Goal: Task Accomplishment & Management: Use online tool/utility

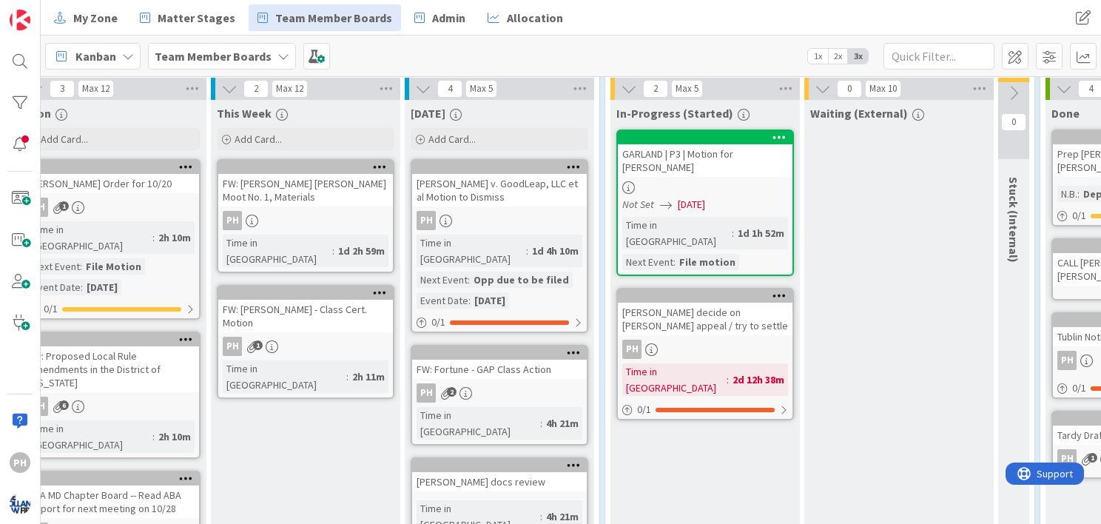
scroll to position [414, 434]
click at [196, 9] on span "Matter Stages" at bounding box center [197, 18] width 78 height 18
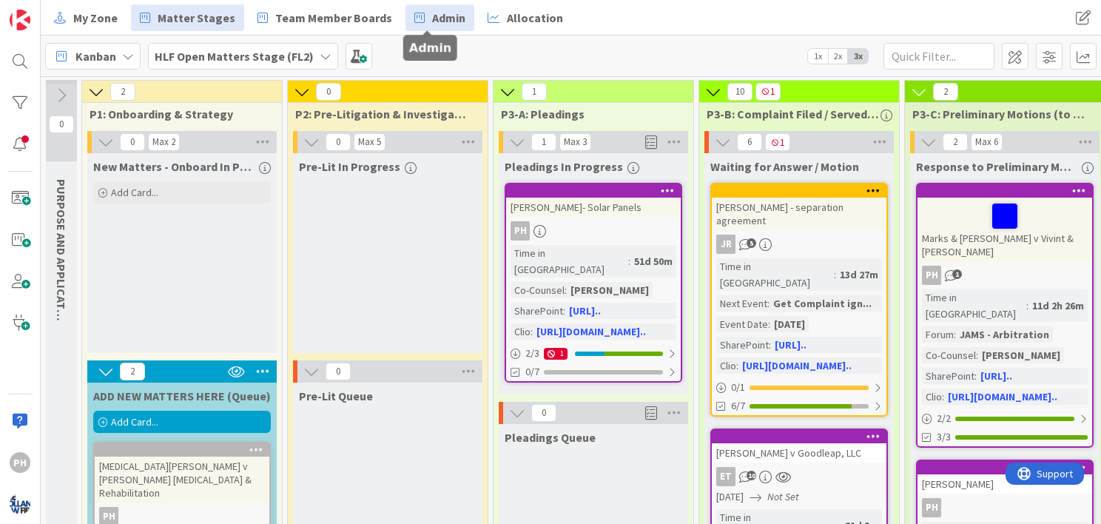
click at [432, 14] on span "Admin" at bounding box center [448, 18] width 33 height 18
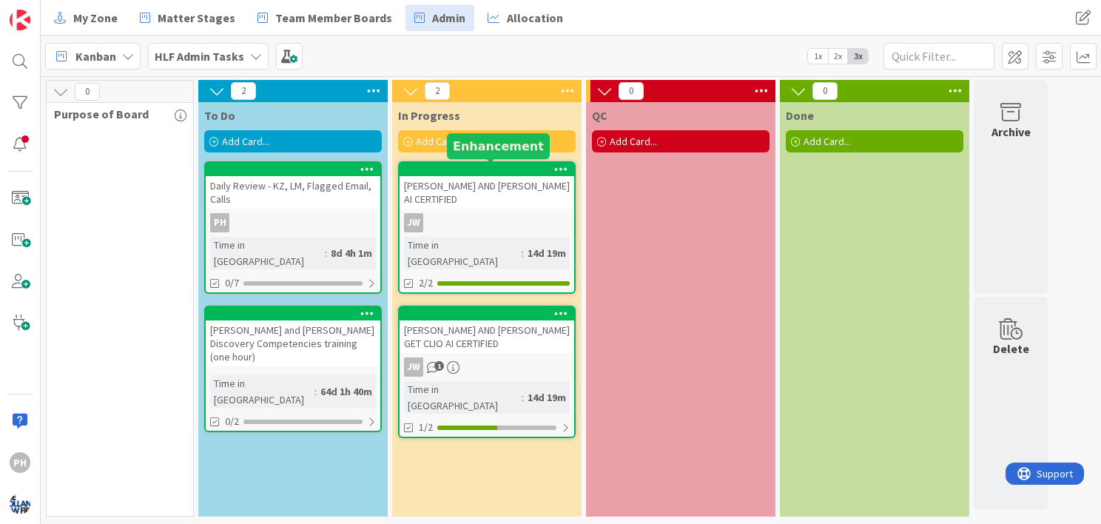
click at [480, 172] on div at bounding box center [490, 169] width 168 height 10
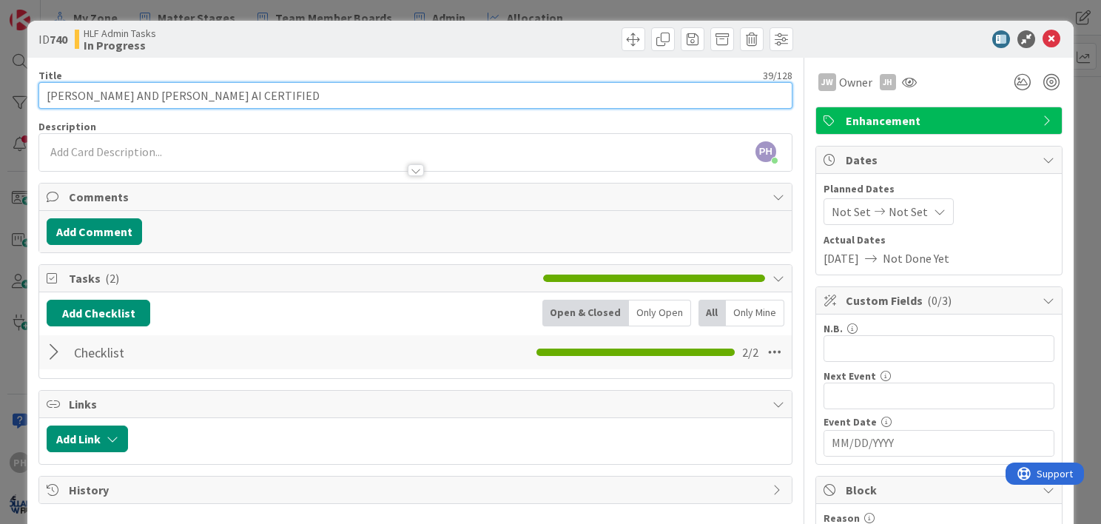
drag, startPoint x: 79, startPoint y: 93, endPoint x: 136, endPoint y: 94, distance: 57.0
click at [136, 94] on input "[PERSON_NAME] AND [PERSON_NAME] AI CERTIFIED" at bounding box center [415, 95] width 754 height 27
type input "[PERSON_NAME] AI CERTIFIED"
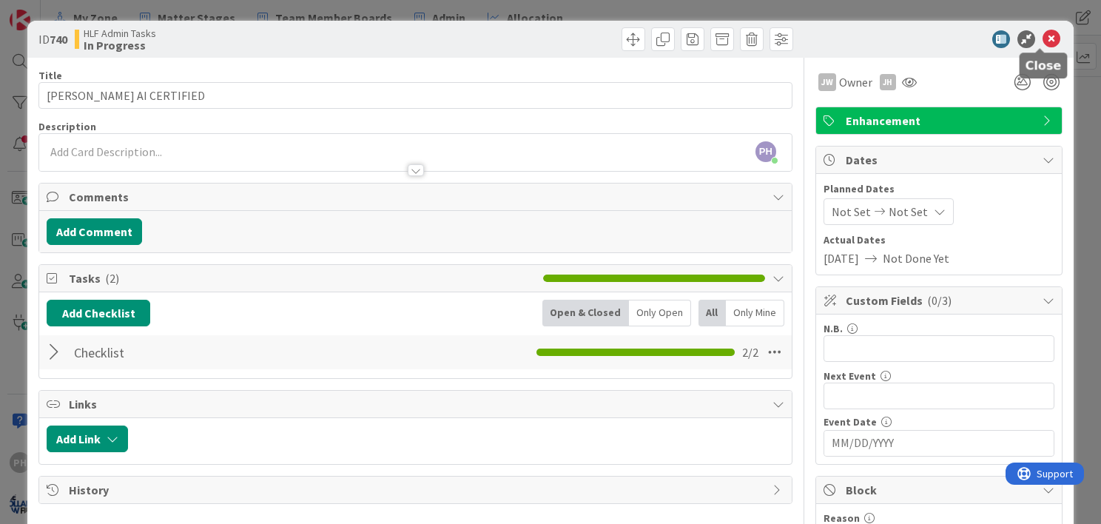
click at [1043, 33] on icon at bounding box center [1052, 39] width 18 height 18
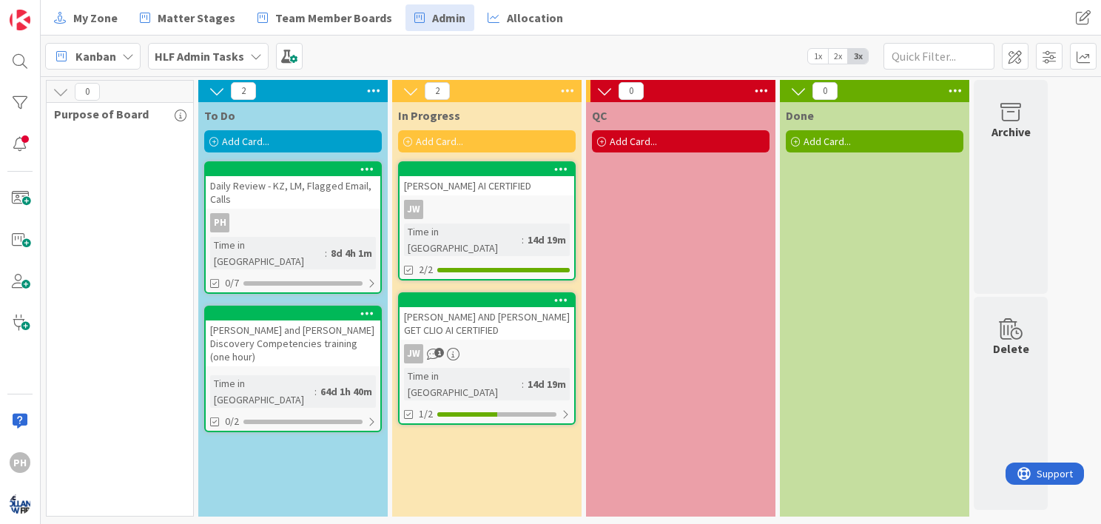
click at [557, 164] on icon at bounding box center [561, 169] width 14 height 10
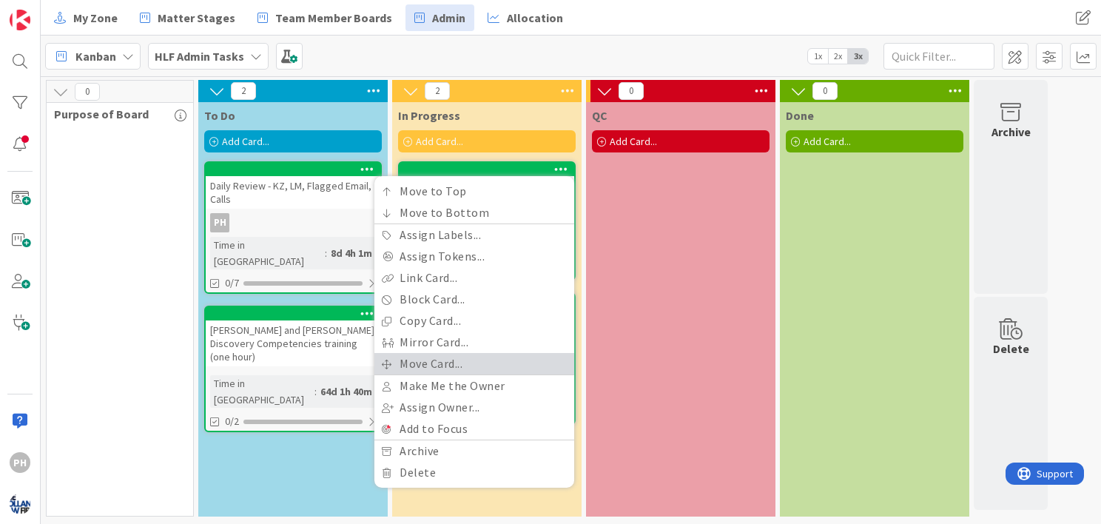
click at [407, 357] on link "Move Card..." at bounding box center [475, 363] width 200 height 21
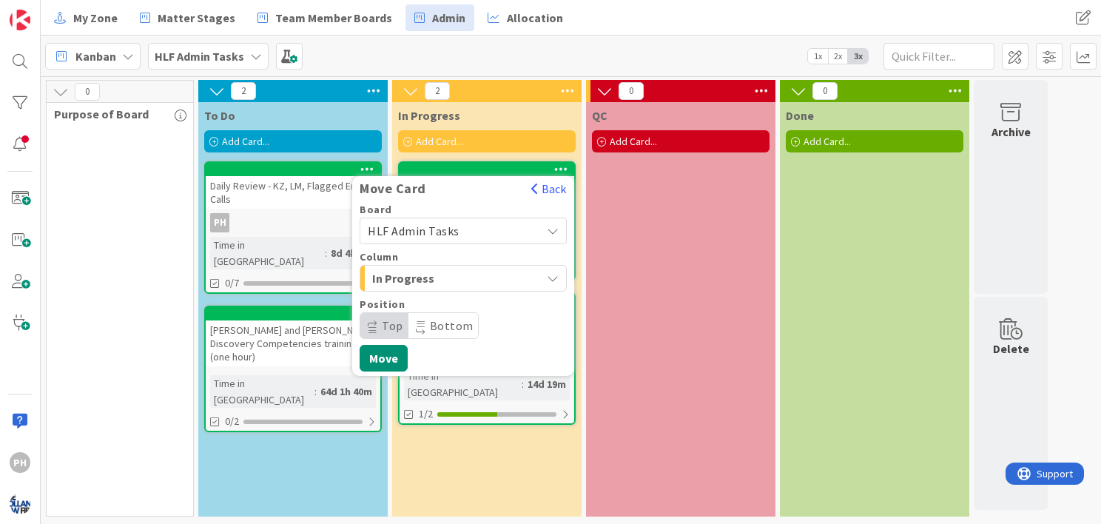
click at [454, 231] on span "HLF Admin Tasks" at bounding box center [414, 231] width 92 height 15
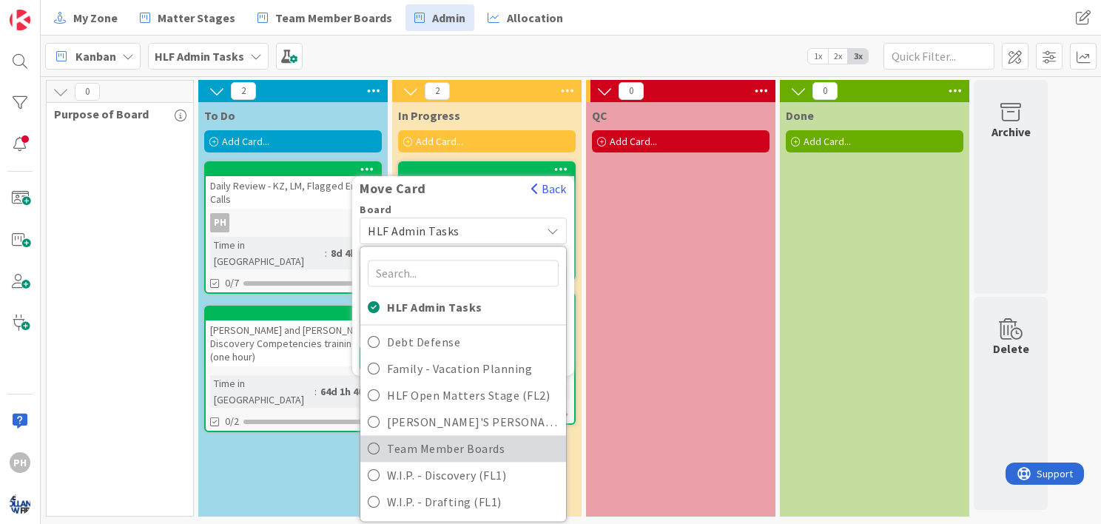
click at [372, 444] on icon at bounding box center [374, 448] width 12 height 22
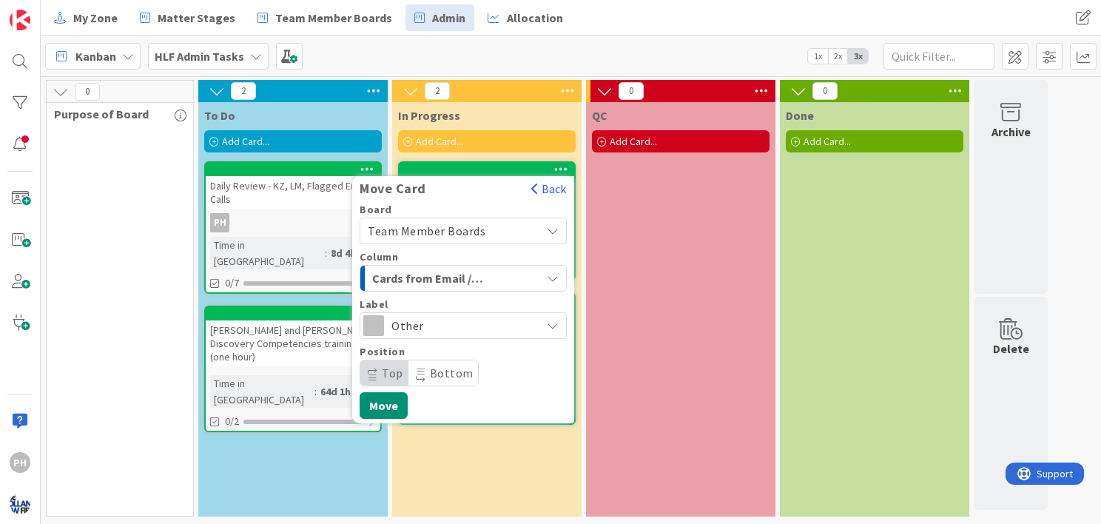
click at [477, 281] on span "Cards from Email / Group Triage" at bounding box center [427, 278] width 111 height 19
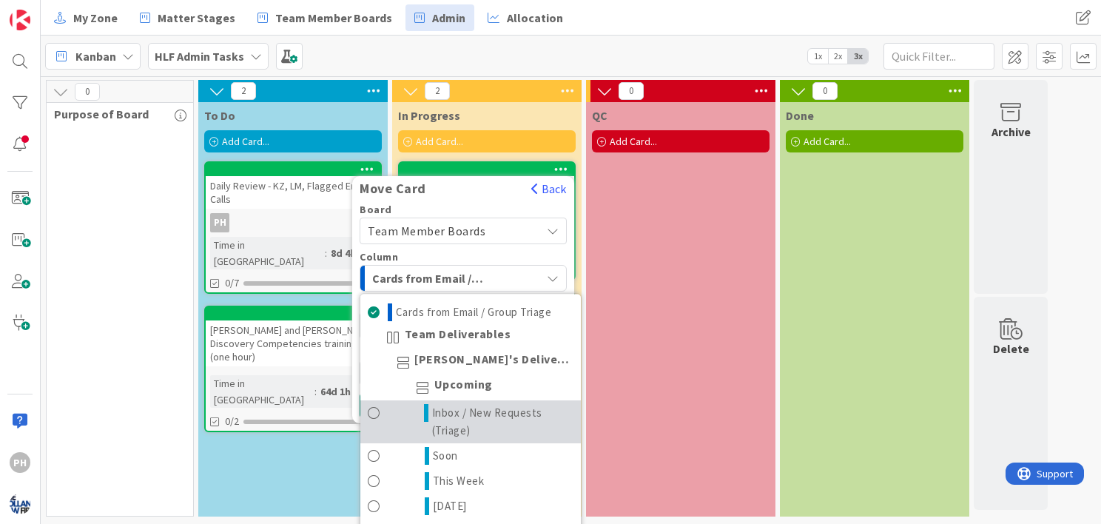
click at [436, 412] on span "Inbox / New Requests (Triage)" at bounding box center [502, 422] width 141 height 36
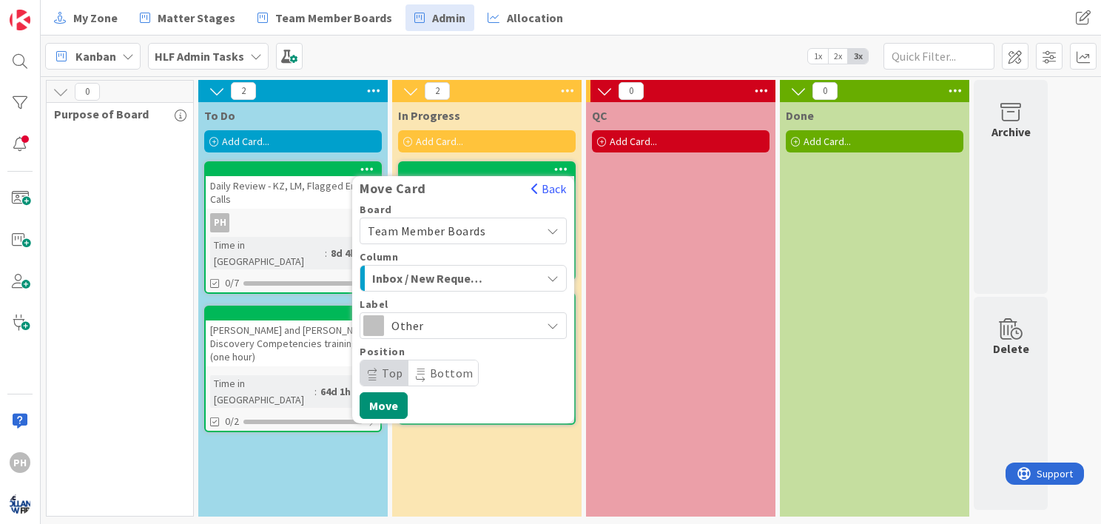
click at [554, 323] on icon at bounding box center [553, 326] width 13 height 12
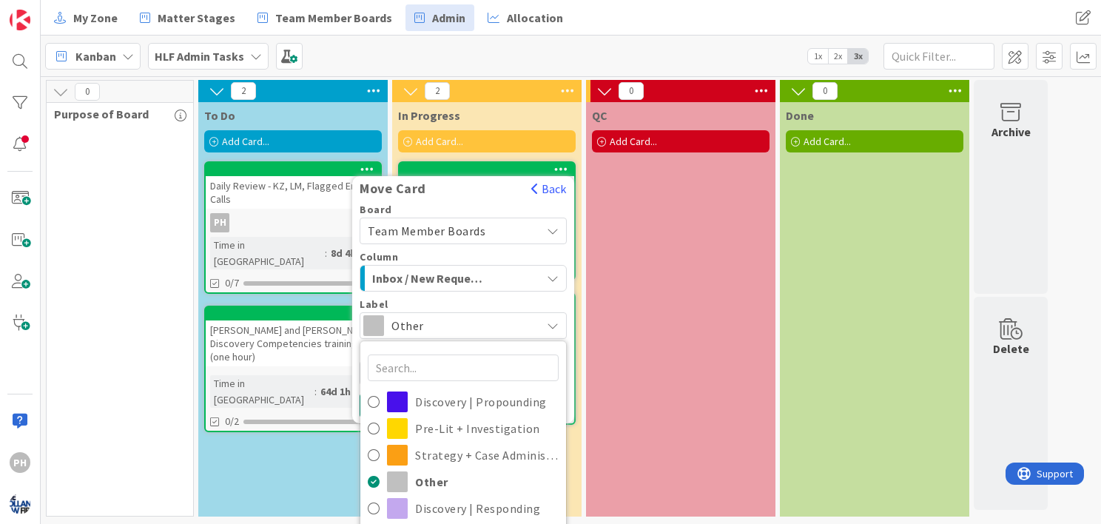
click at [531, 318] on span "Other" at bounding box center [463, 325] width 142 height 21
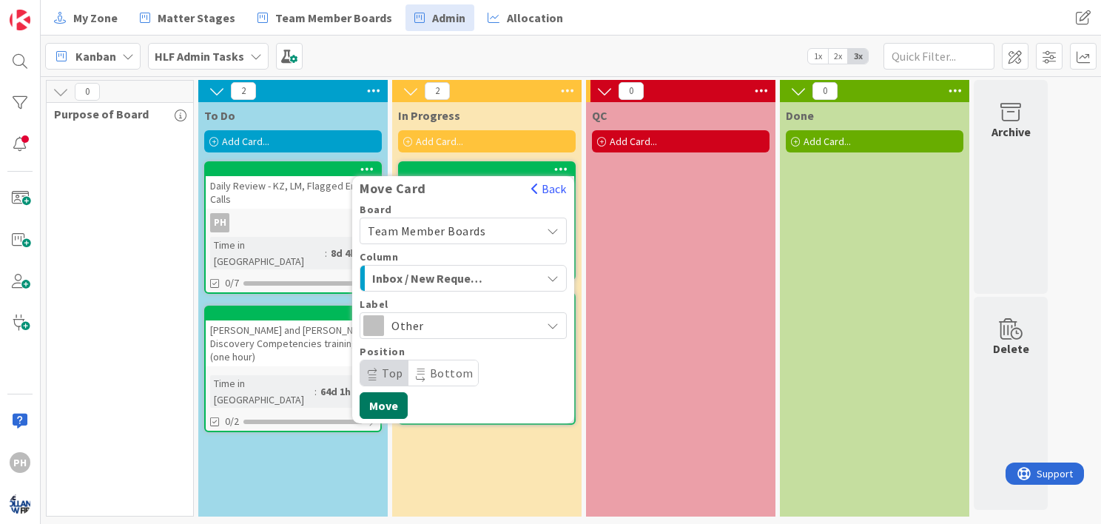
click at [371, 400] on button "Move" at bounding box center [384, 405] width 48 height 27
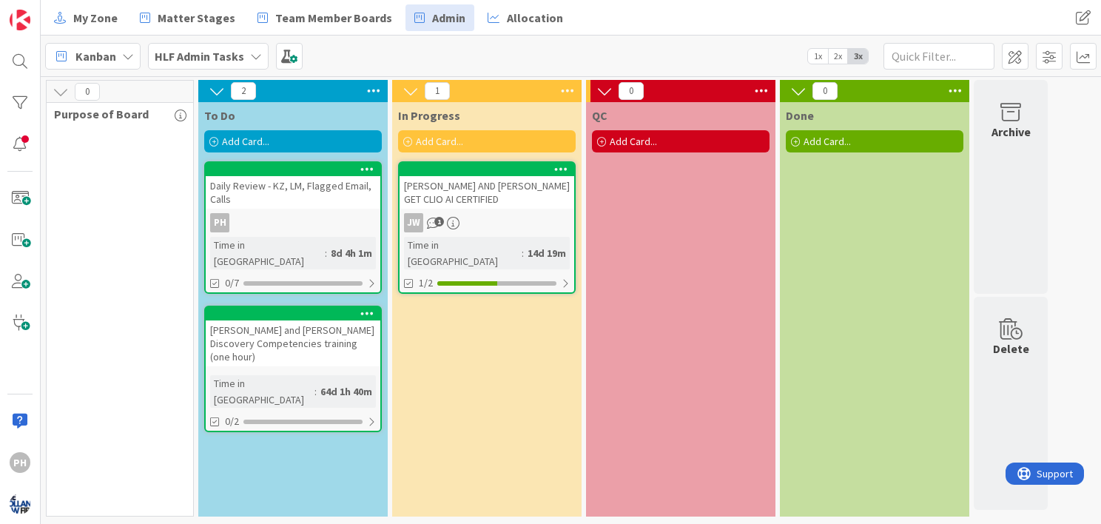
click at [446, 184] on div "[PERSON_NAME] AND [PERSON_NAME] GET CLIO AI CERTIFIED" at bounding box center [487, 192] width 175 height 33
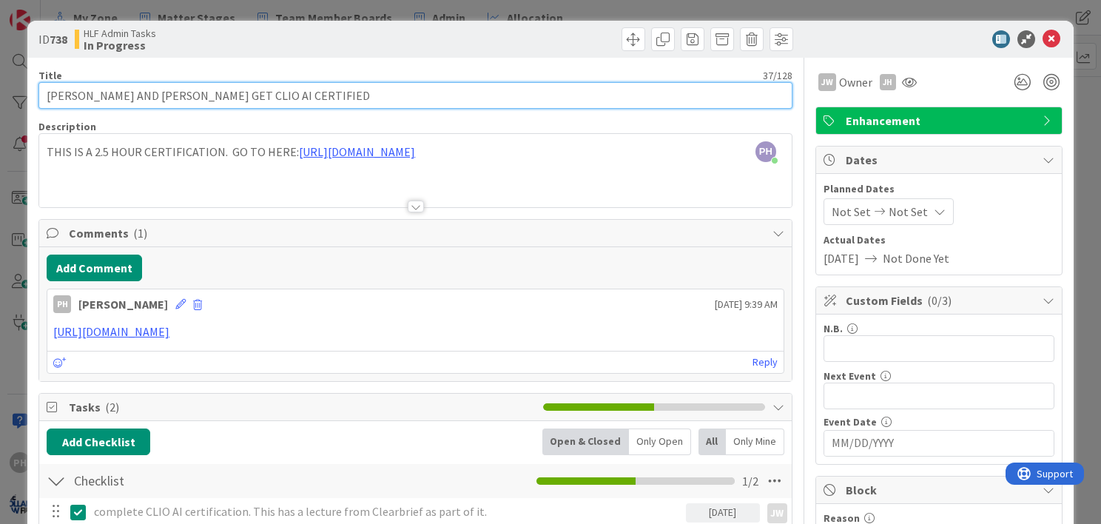
drag, startPoint x: 83, startPoint y: 97, endPoint x: 158, endPoint y: 102, distance: 75.7
click at [158, 102] on input "[PERSON_NAME] AND [PERSON_NAME] GET CLIO AI CERTIFIED" at bounding box center [415, 95] width 754 height 27
type input "[PERSON_NAME] AI CERTIFIED"
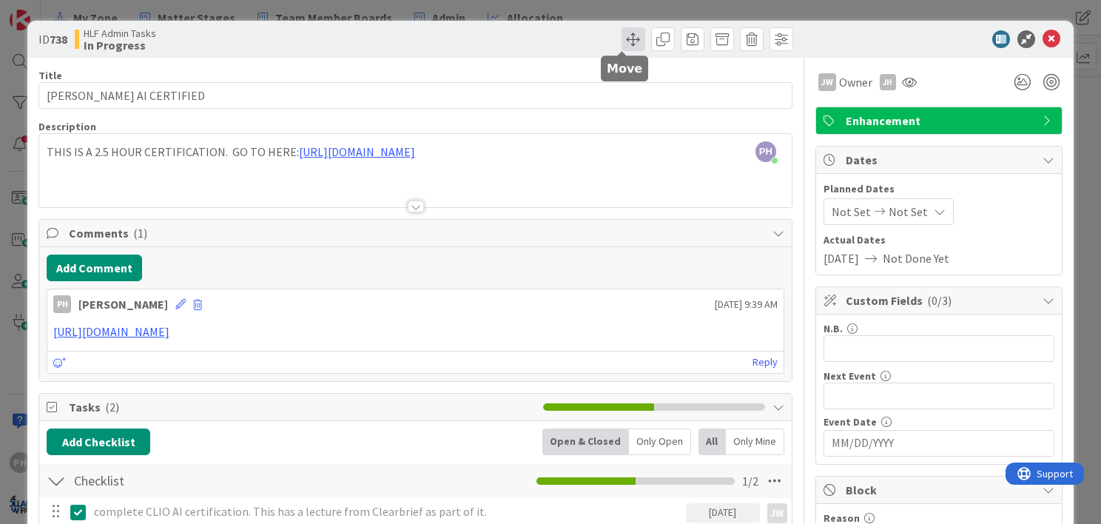
click at [623, 37] on span at bounding box center [634, 39] width 24 height 24
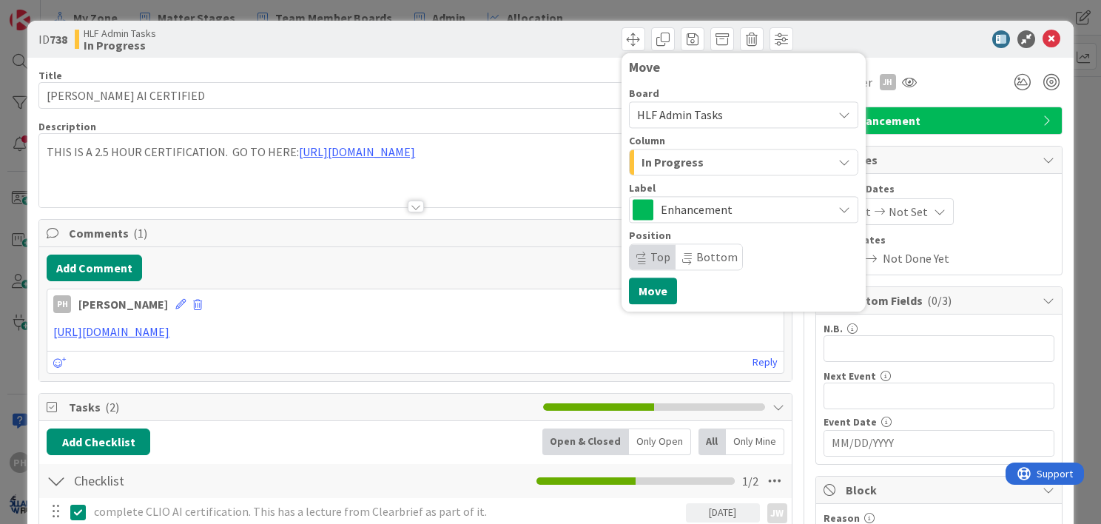
click at [651, 120] on span "HLF Admin Tasks" at bounding box center [680, 114] width 86 height 15
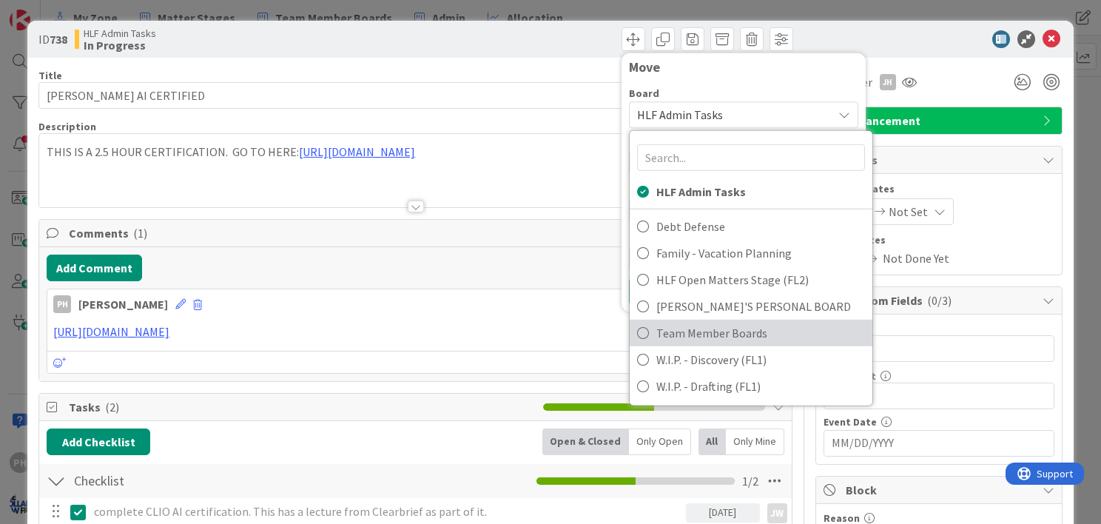
click at [640, 335] on link "Team Member Boards" at bounding box center [751, 333] width 243 height 27
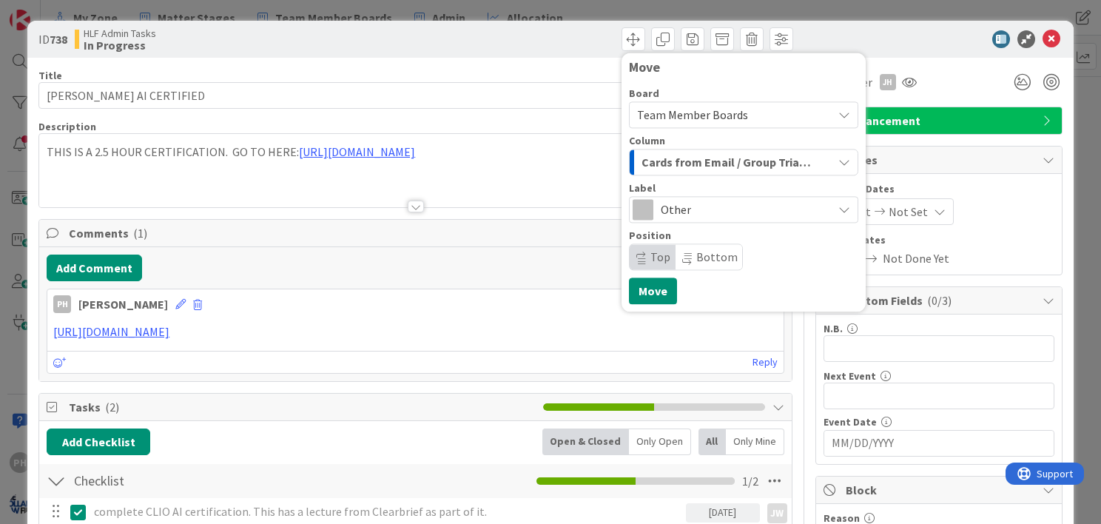
click at [688, 163] on span "Cards from Email / Group Triage" at bounding box center [727, 161] width 170 height 19
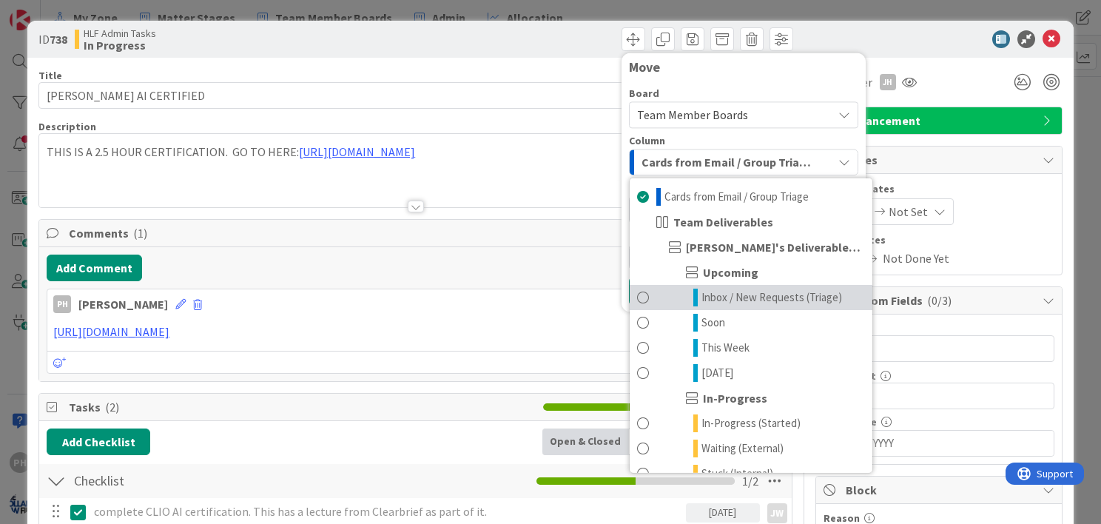
click at [687, 298] on link "Inbox / New Requests (Triage)" at bounding box center [751, 297] width 243 height 25
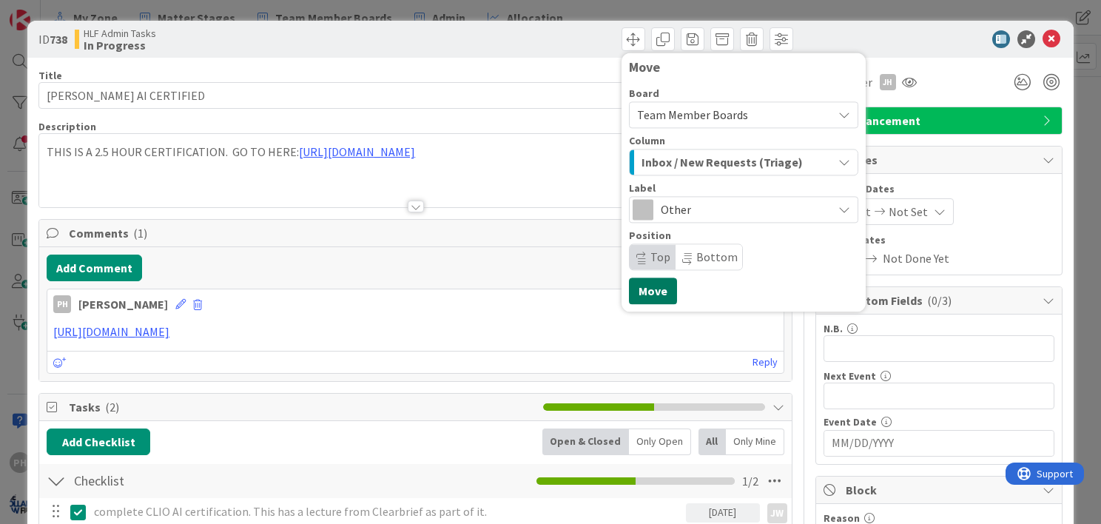
click at [629, 287] on button "Move" at bounding box center [653, 291] width 48 height 27
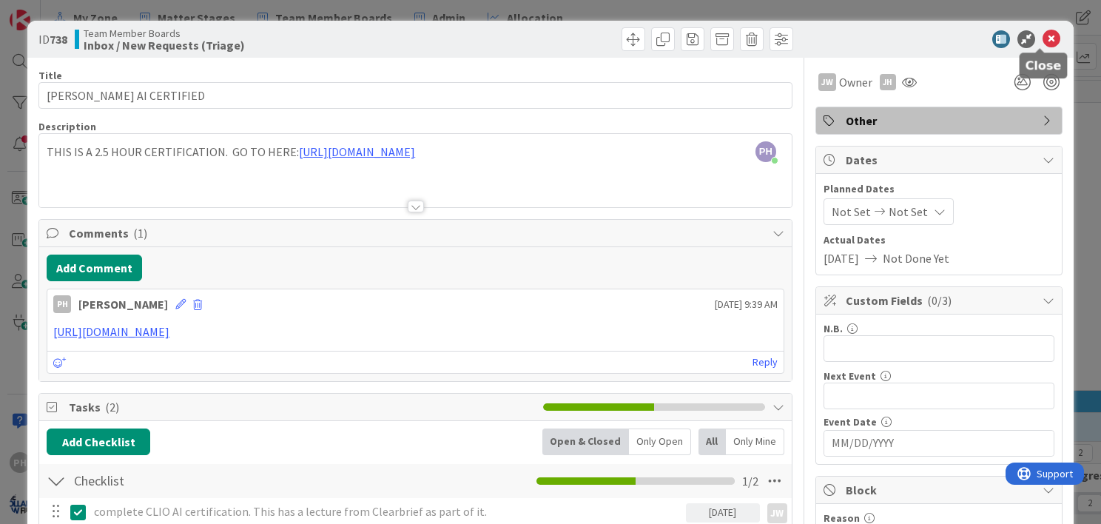
click at [1043, 38] on icon at bounding box center [1052, 39] width 18 height 18
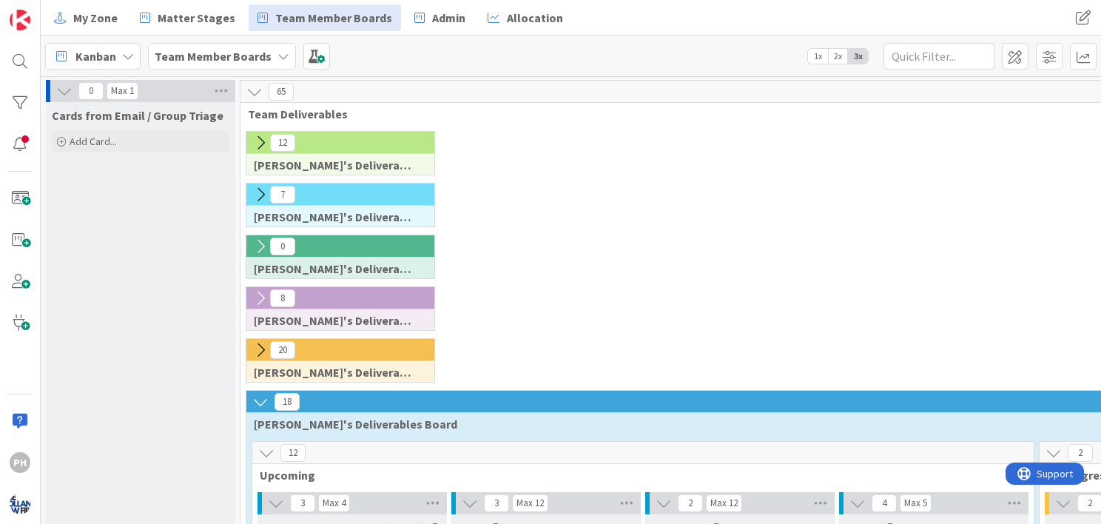
click at [258, 135] on icon at bounding box center [260, 143] width 16 height 16
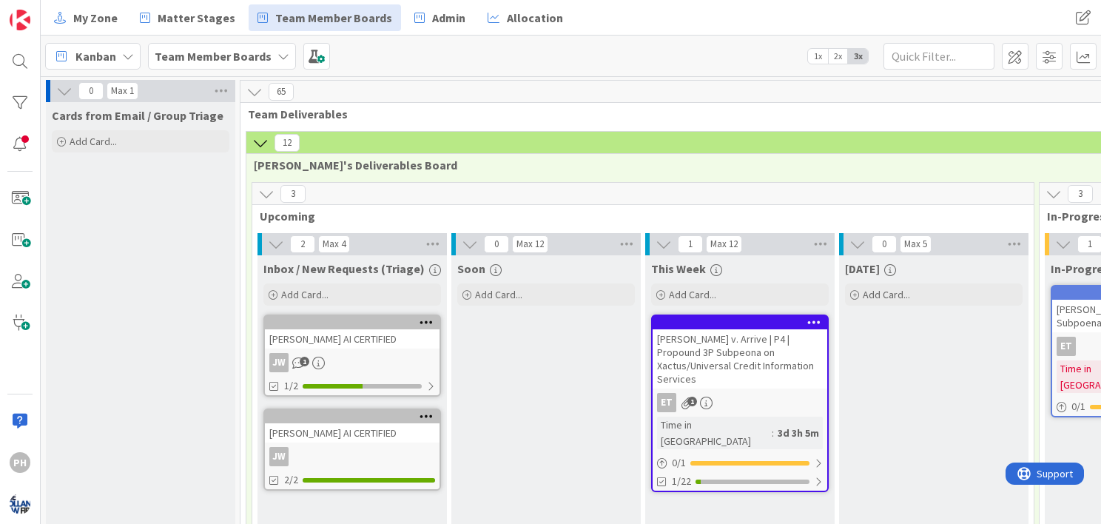
click at [426, 318] on icon at bounding box center [427, 322] width 14 height 10
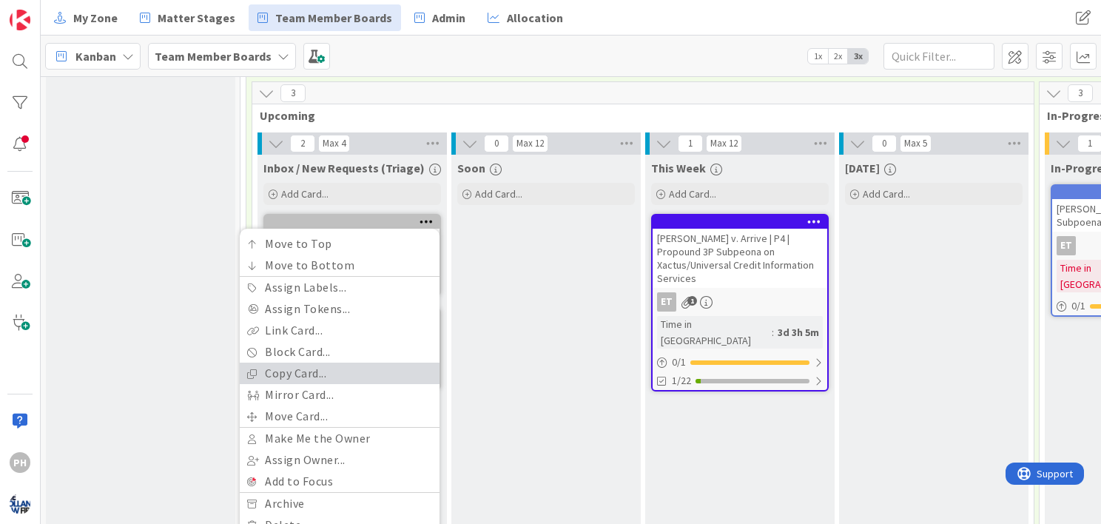
scroll to position [101, 0]
click at [309, 367] on link "Copy Card..." at bounding box center [340, 373] width 200 height 21
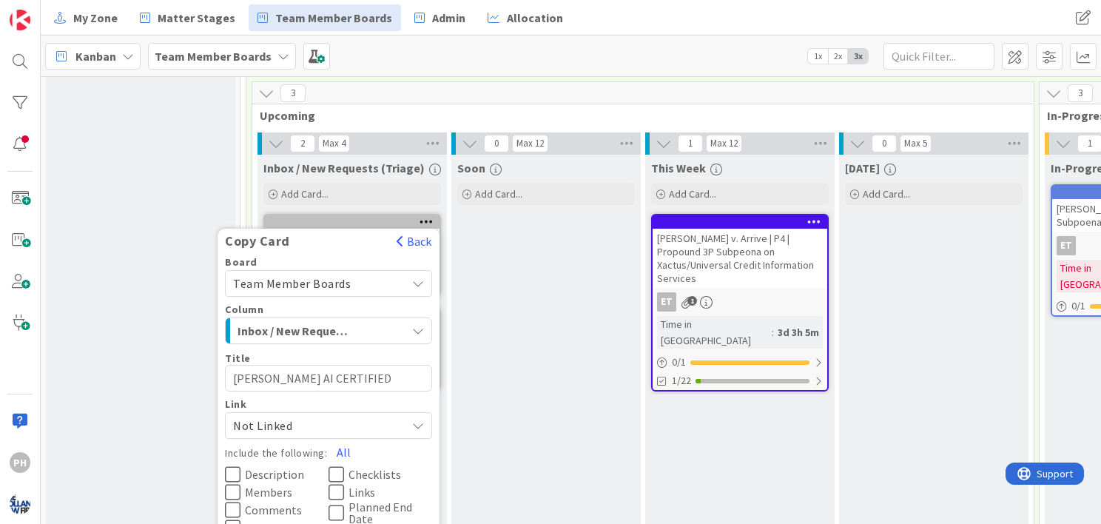
click at [253, 372] on textarea "[PERSON_NAME] AI CERTIFIED" at bounding box center [328, 378] width 207 height 27
type textarea "x"
type textarea "JCLIO AI CERTIFIED"
type textarea "x"
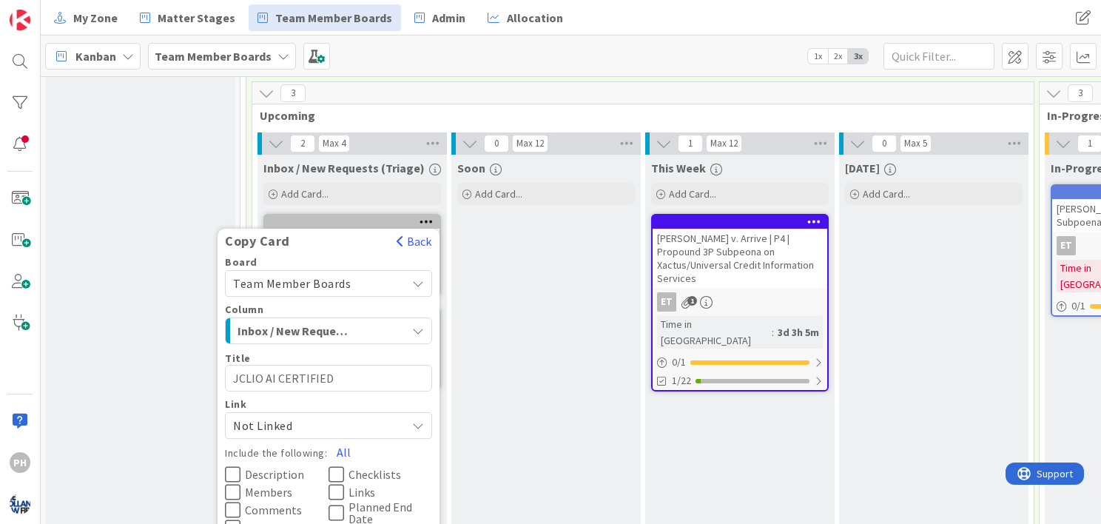
type textarea "JICLIO AI CERTIFIED"
type textarea "x"
type textarea "[PERSON_NAME] AI CERTIFIED"
type textarea "x"
type textarea "JIMMCLIO AI CERTIFIED"
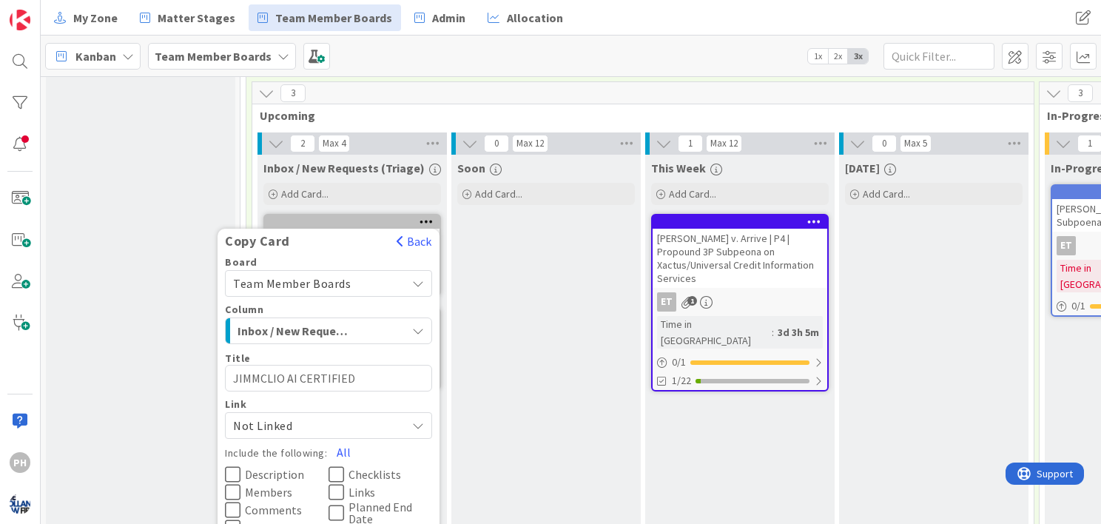
type textarea "x"
type textarea "JIMMYCLIO AI CERTIFIED"
type textarea "x"
type textarea "[PERSON_NAME] AI CERTIFIED"
click at [360, 324] on div "Inbox / New Requests (Triage)" at bounding box center [320, 331] width 172 height 24
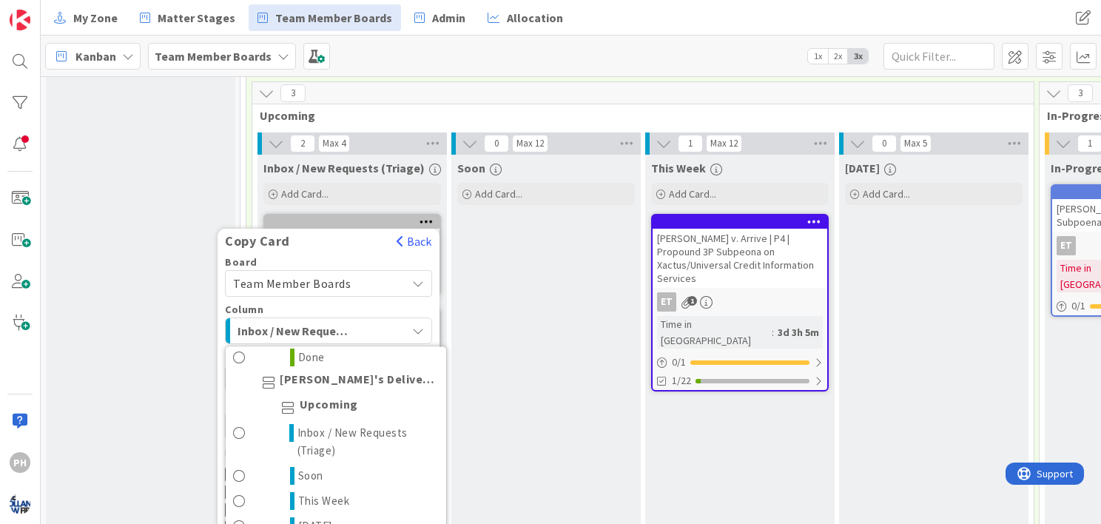
scroll to position [355, 0]
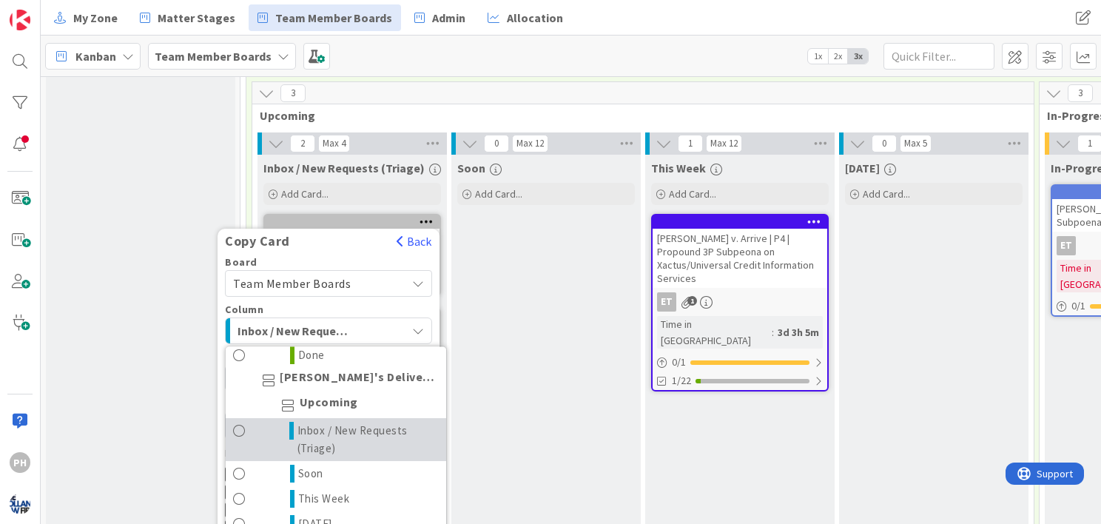
click at [292, 428] on icon at bounding box center [291, 431] width 4 height 18
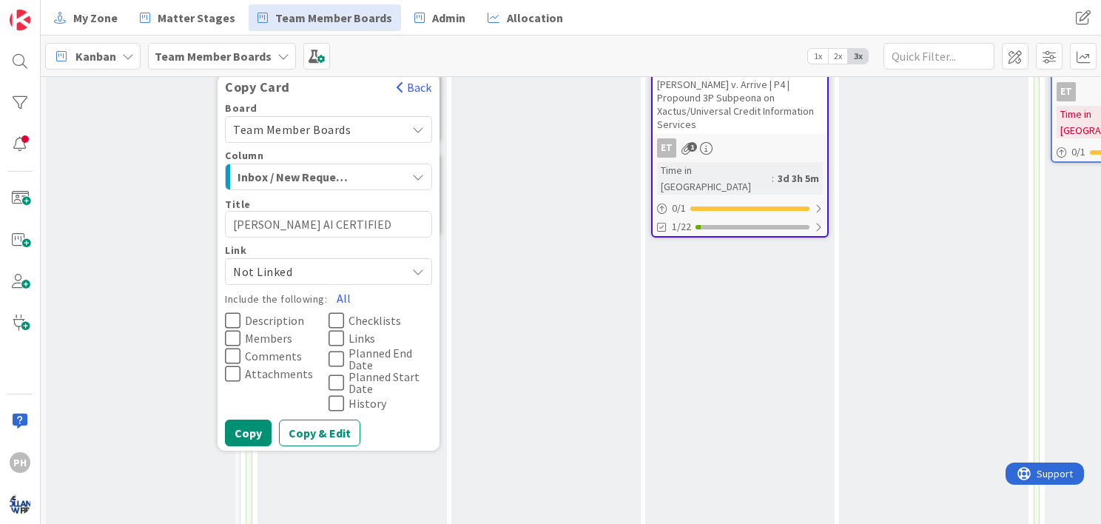
scroll to position [255, 0]
click at [235, 425] on button "Copy" at bounding box center [248, 433] width 47 height 27
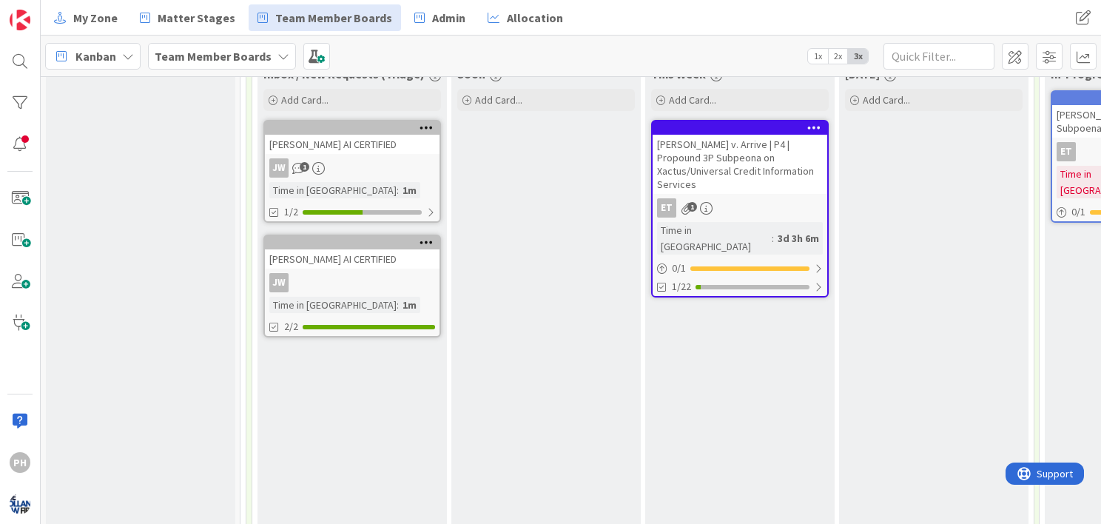
scroll to position [192, 0]
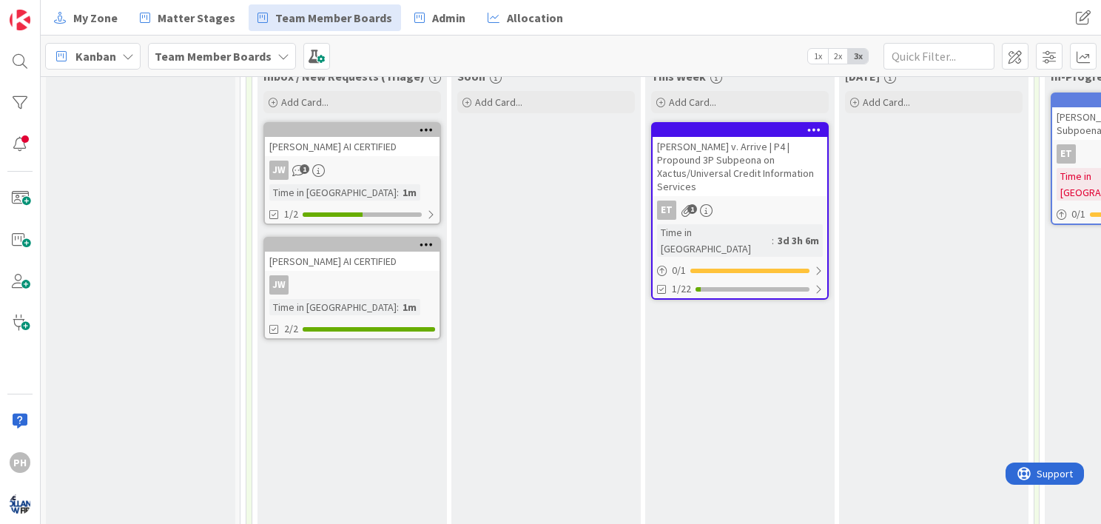
click at [425, 240] on icon at bounding box center [427, 244] width 14 height 10
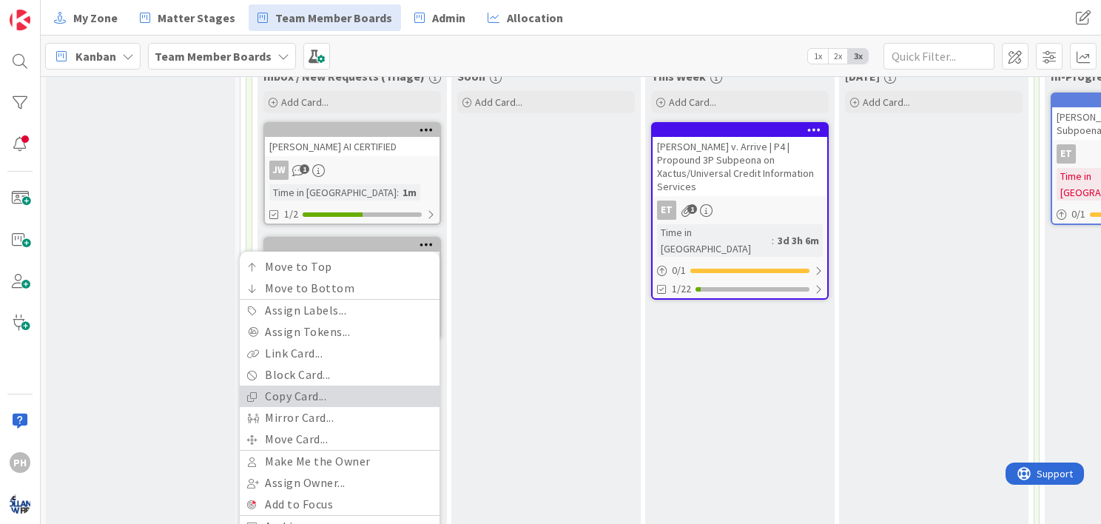
click at [303, 392] on link "Copy Card..." at bounding box center [340, 396] width 200 height 21
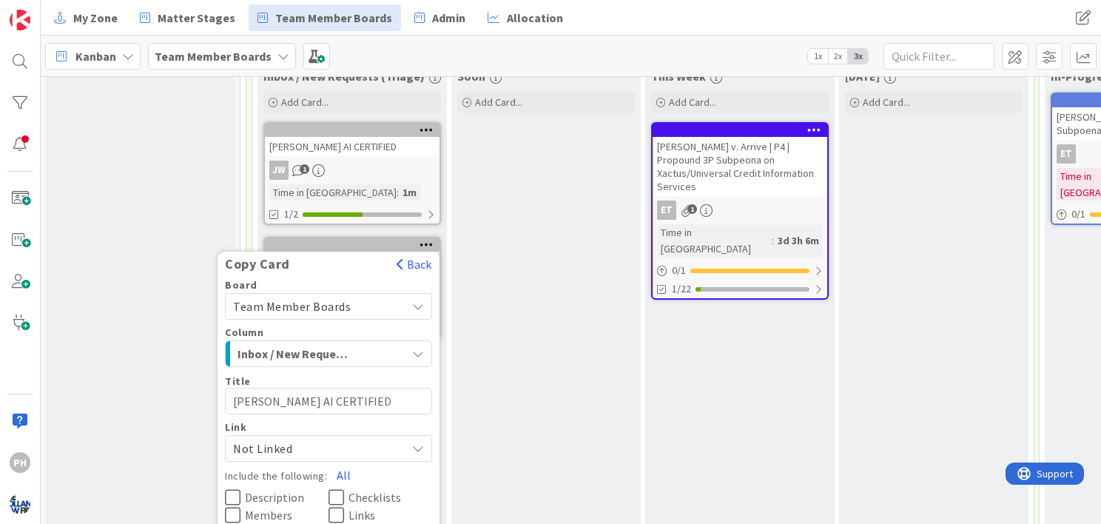
click at [306, 347] on span "Inbox / New Requests (Triage)" at bounding box center [293, 353] width 111 height 19
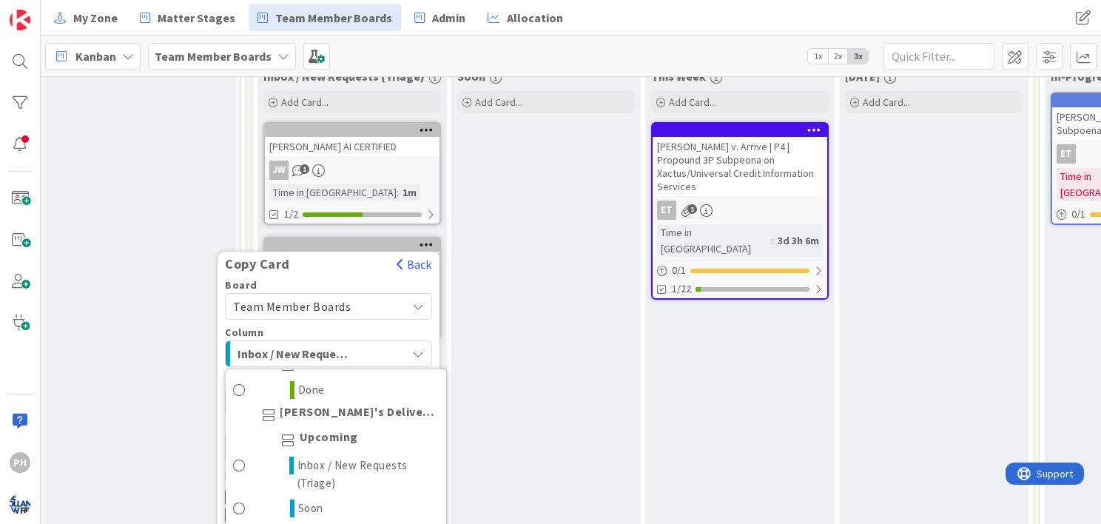
scroll to position [345, 0]
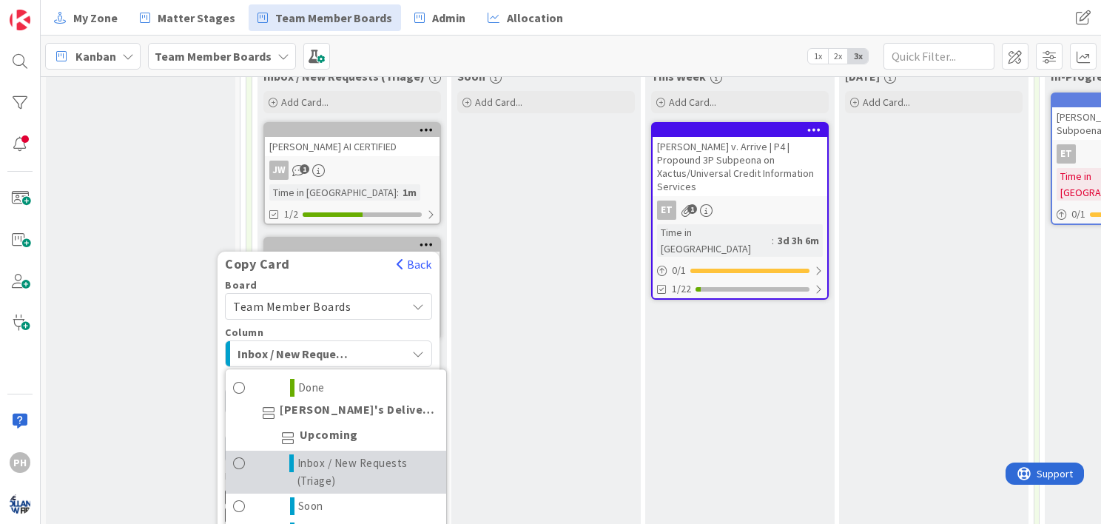
click at [302, 466] on span "Inbox / New Requests (Triage)" at bounding box center [368, 472] width 141 height 36
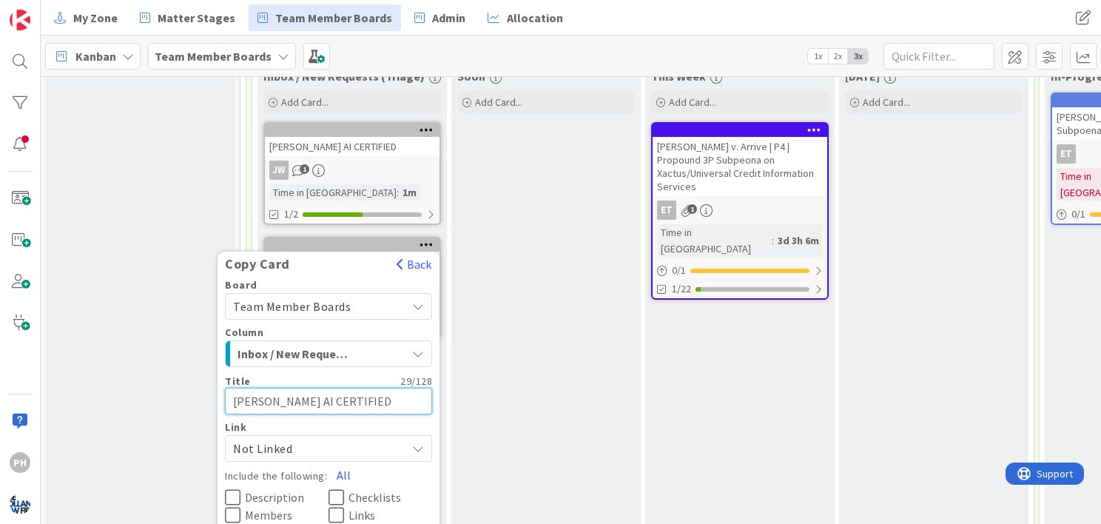
click at [249, 397] on textarea "[PERSON_NAME] AI CERTIFIED" at bounding box center [328, 401] width 207 height 27
type textarea "x"
type textarea "jCLEARBRIEF AI CERTIFIED"
type textarea "x"
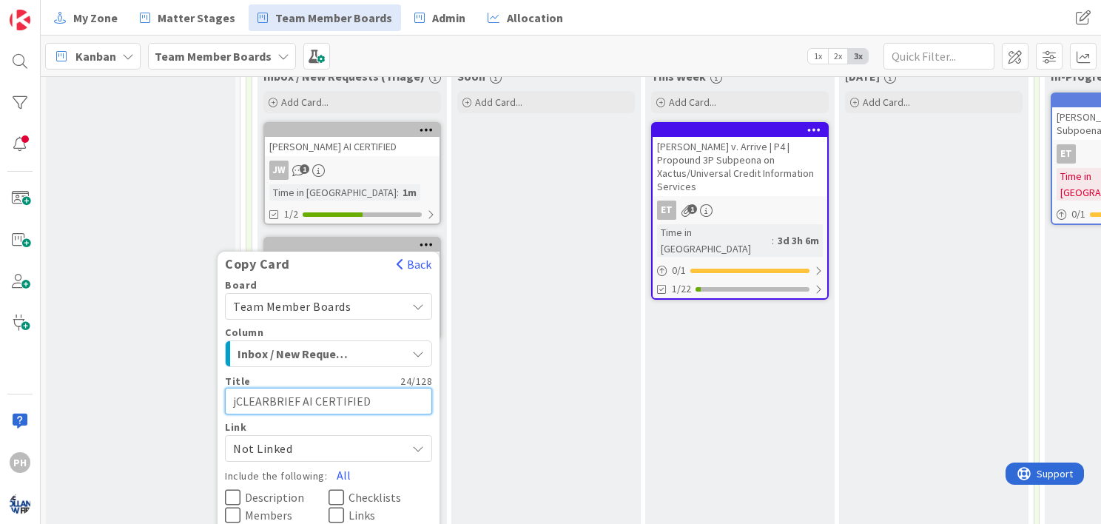
type textarea "jiCLEARBRIEF AI CERTIFIED"
type textarea "x"
type textarea "jimCLEARBRIEF AI CERTIFIED"
type textarea "x"
type textarea "jimmCLEARBRIEF AI CERTIFIED"
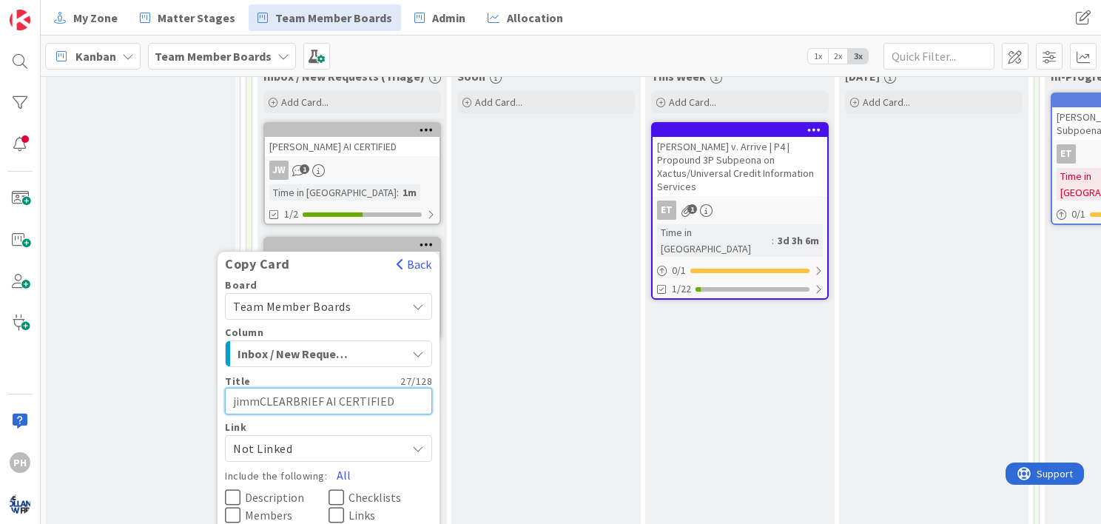
type textarea "x"
type textarea "jimCLEARBRIEF AI CERTIFIED"
type textarea "x"
type textarea "jiCLEARBRIEF AI CERTIFIED"
type textarea "x"
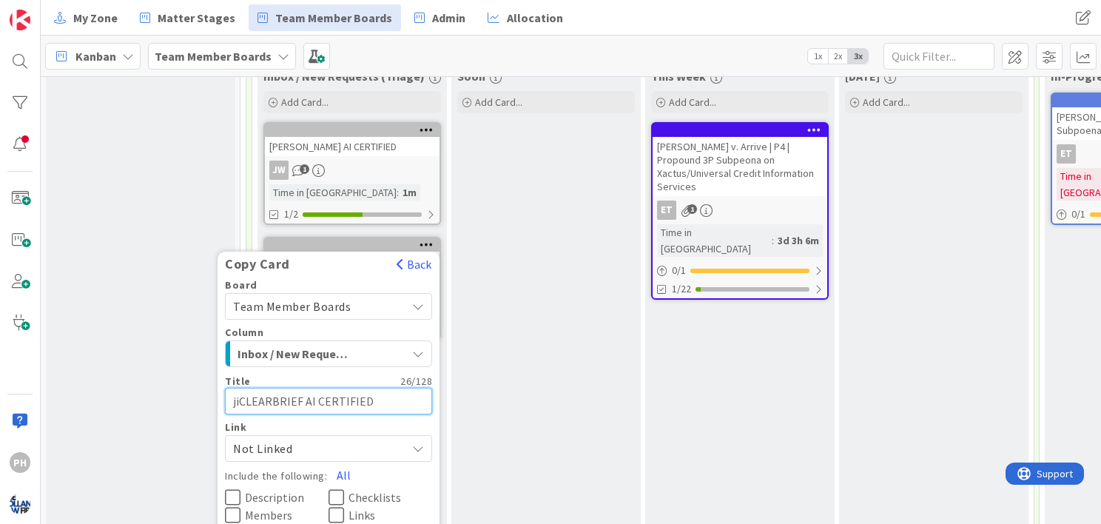
type textarea "jCLEARBRIEF AI CERTIFIED"
type textarea "x"
type textarea "CLEARBRIEF AI CERTIFIED"
type textarea "x"
type textarea "JCLEARBRIEF AI CERTIFIED"
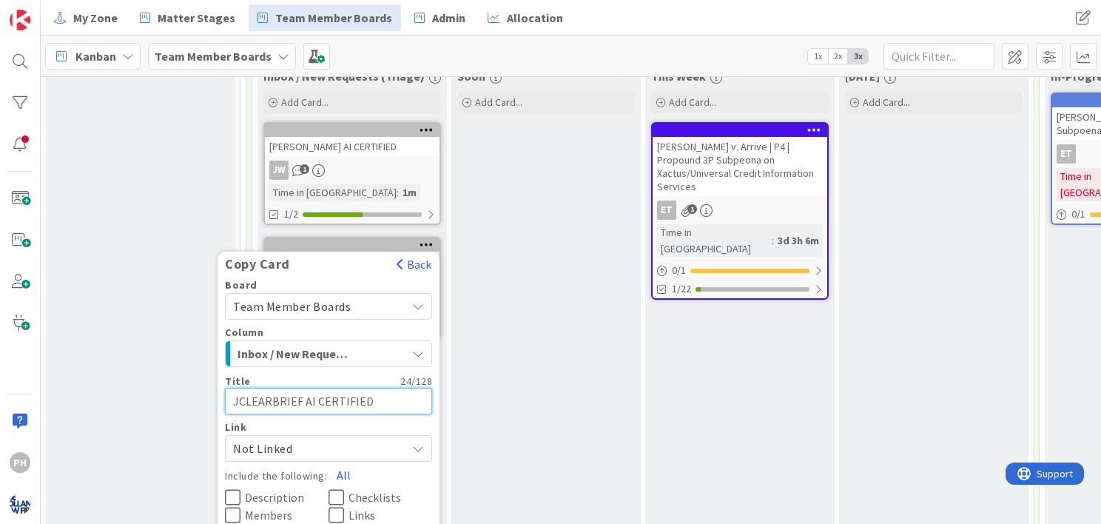
type textarea "x"
type textarea "JICLEARBRIEF AI CERTIFIED"
type textarea "x"
type textarea "JIMCLEARBRIEF AI CERTIFIED"
type textarea "x"
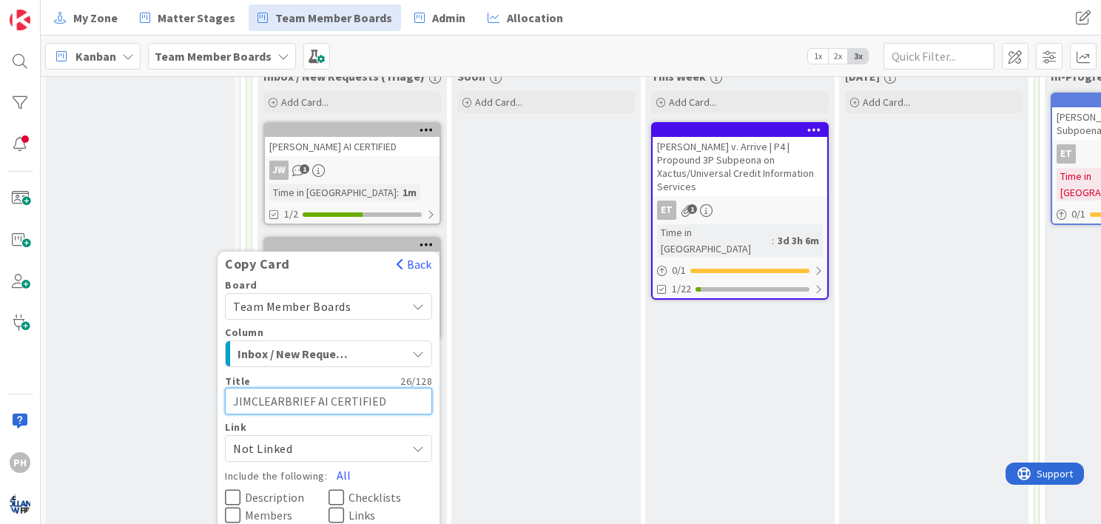
type textarea "JIMMCLEARBRIEF AI CERTIFIED"
type textarea "x"
type textarea "JIMMYCLEARBRIEF AI CERTIFIED"
type textarea "x"
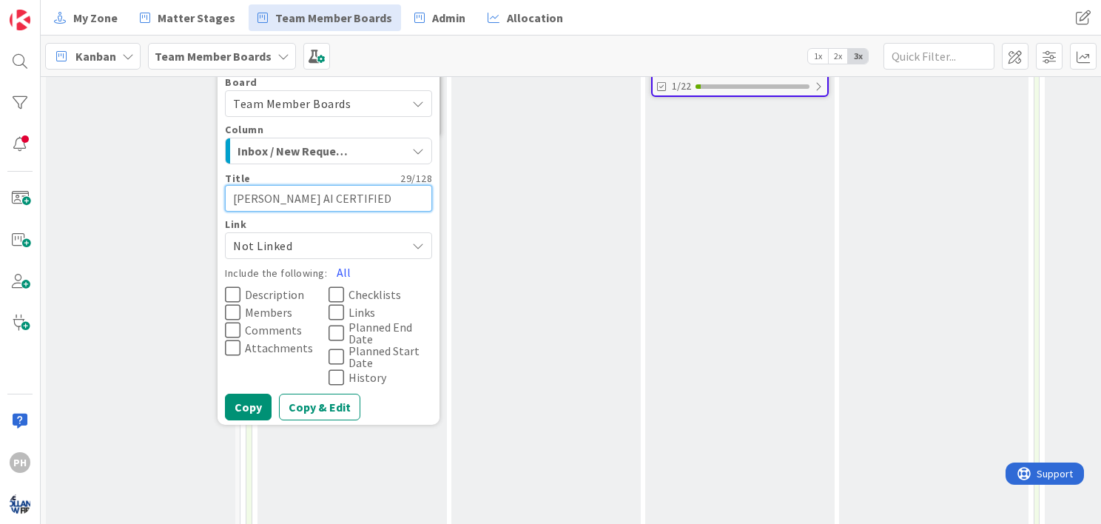
scroll to position [456, 0]
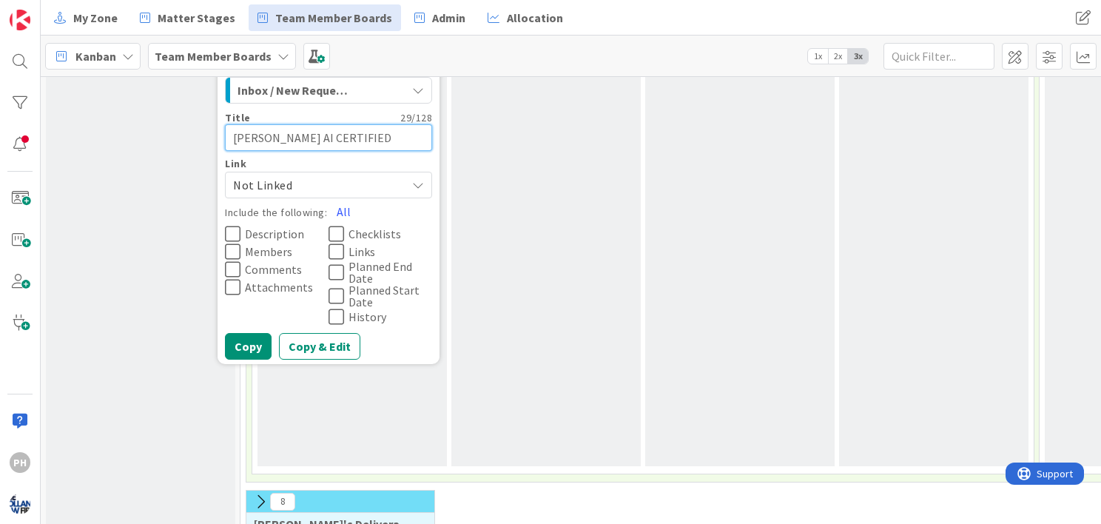
type textarea "[PERSON_NAME] AI CERTIFIED"
click at [238, 340] on button "Copy" at bounding box center [248, 346] width 47 height 27
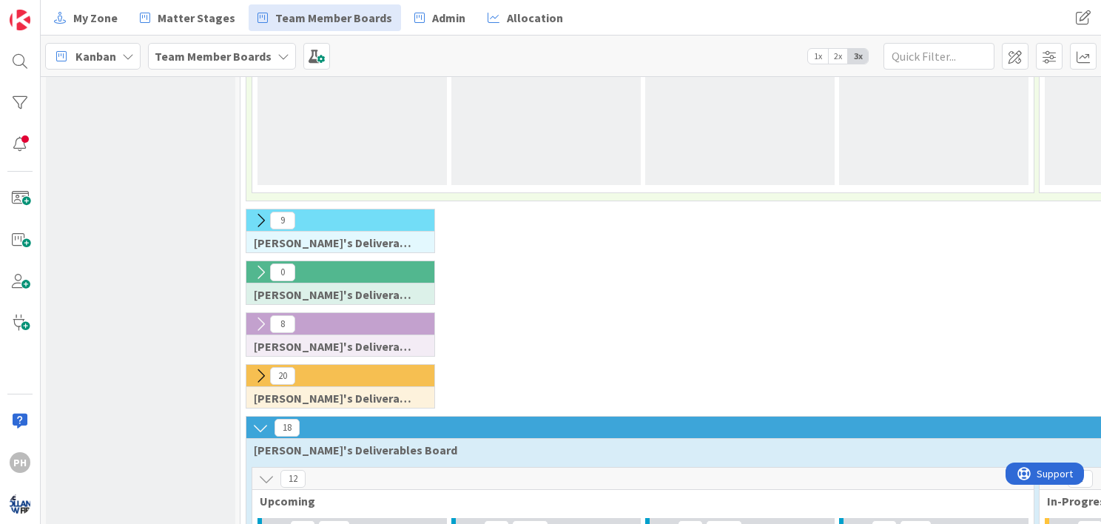
scroll to position [736, 0]
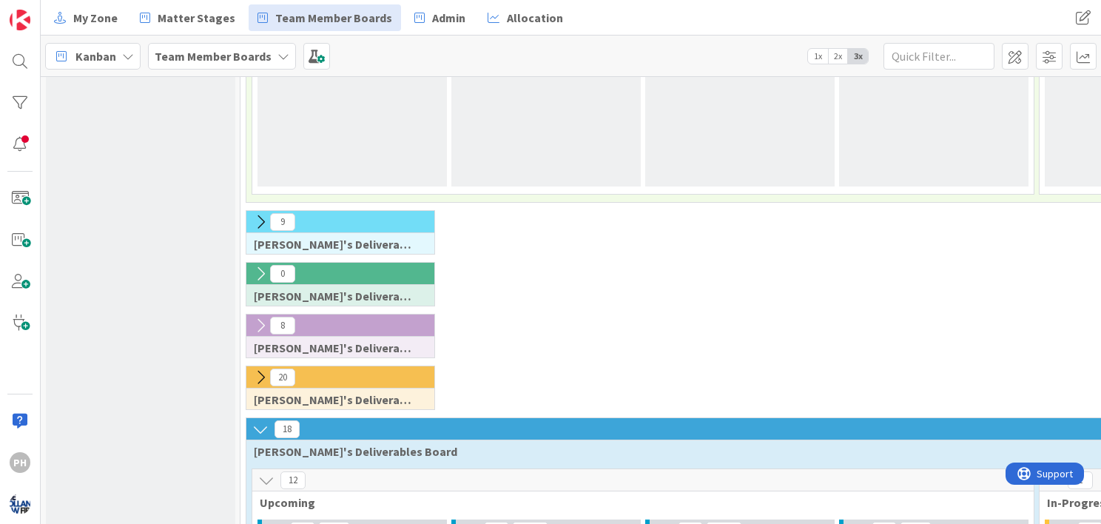
click at [255, 214] on icon at bounding box center [260, 222] width 16 height 16
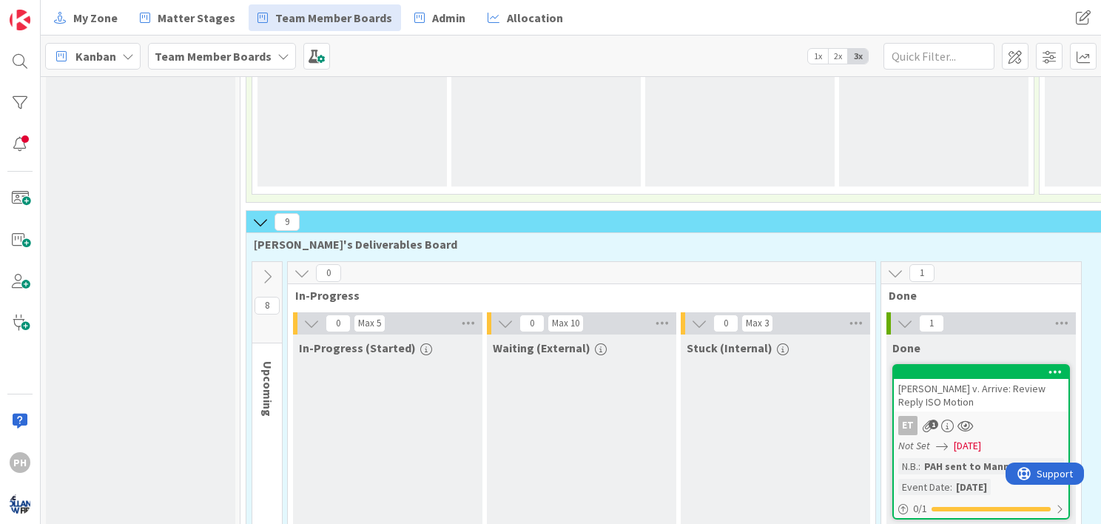
click at [268, 269] on icon at bounding box center [267, 277] width 16 height 16
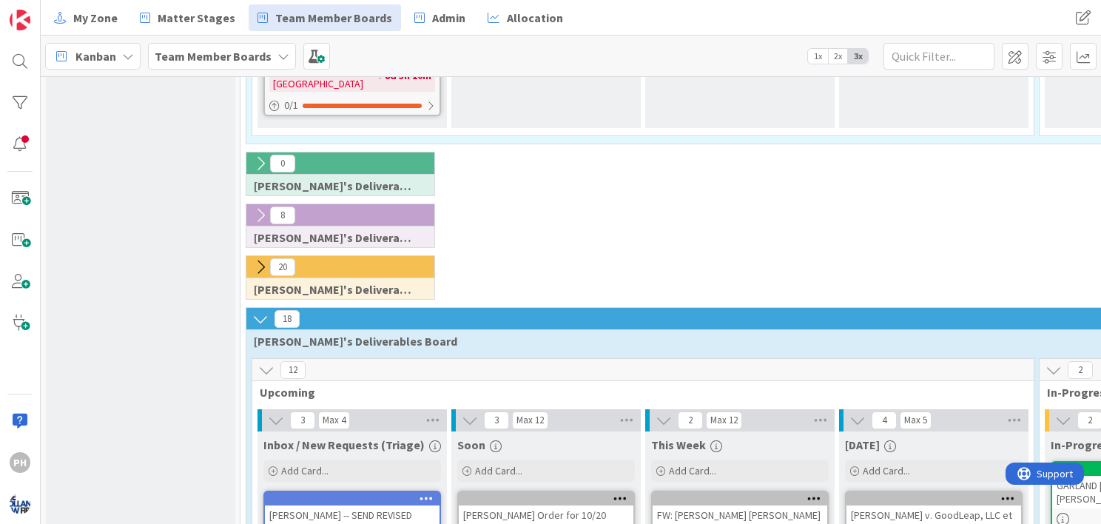
scroll to position [1747, 0]
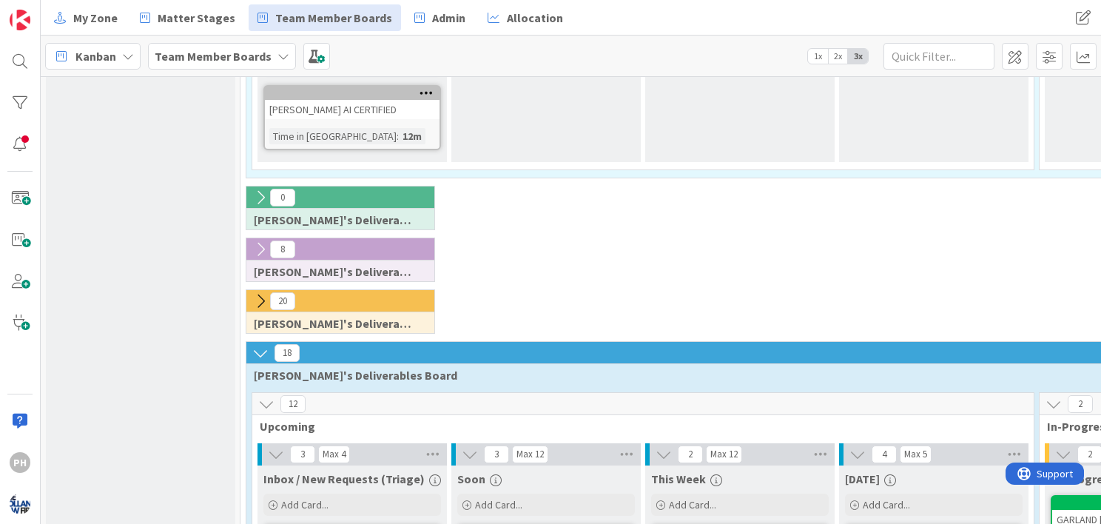
type textarea "x"
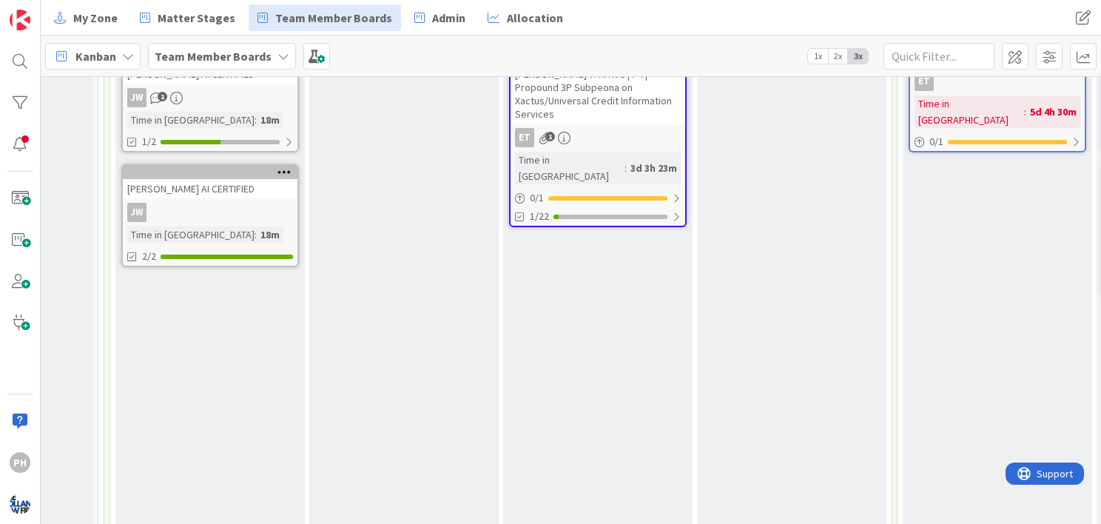
scroll to position [201, 142]
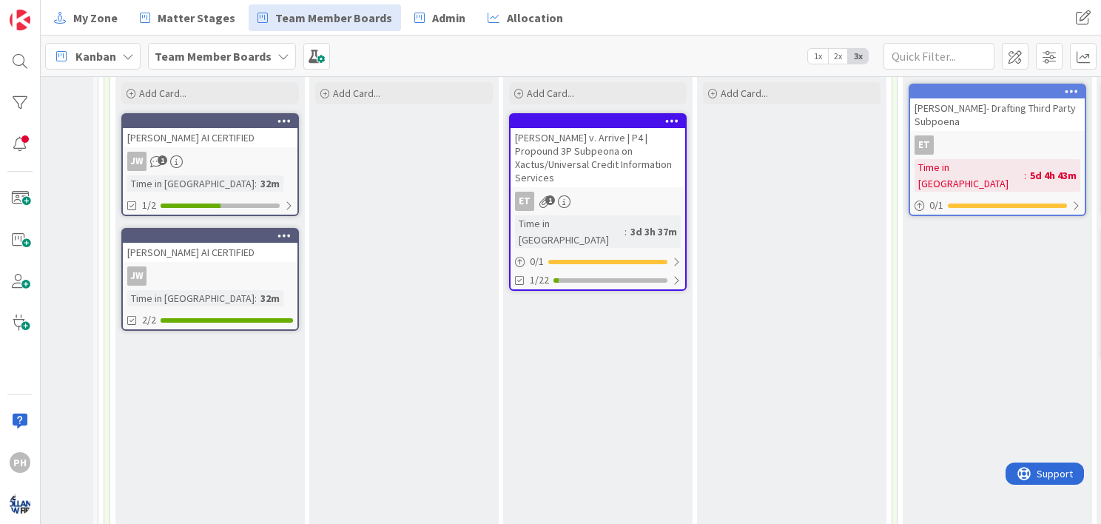
click at [568, 131] on div "[PERSON_NAME] v. Arrive | P4 | Propound 3P Subpeona on Xactus/Universal Credit …" at bounding box center [598, 157] width 175 height 59
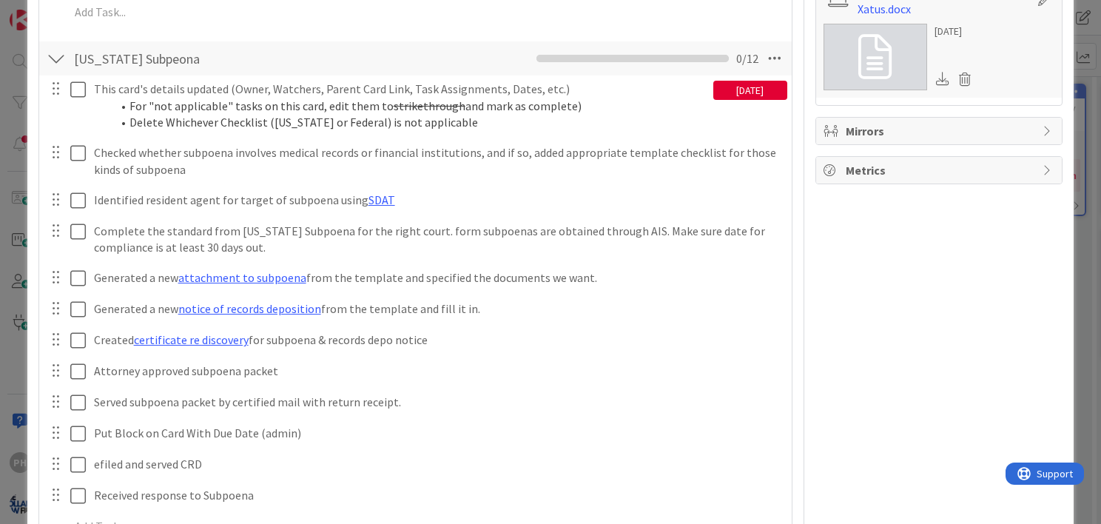
scroll to position [1055, 0]
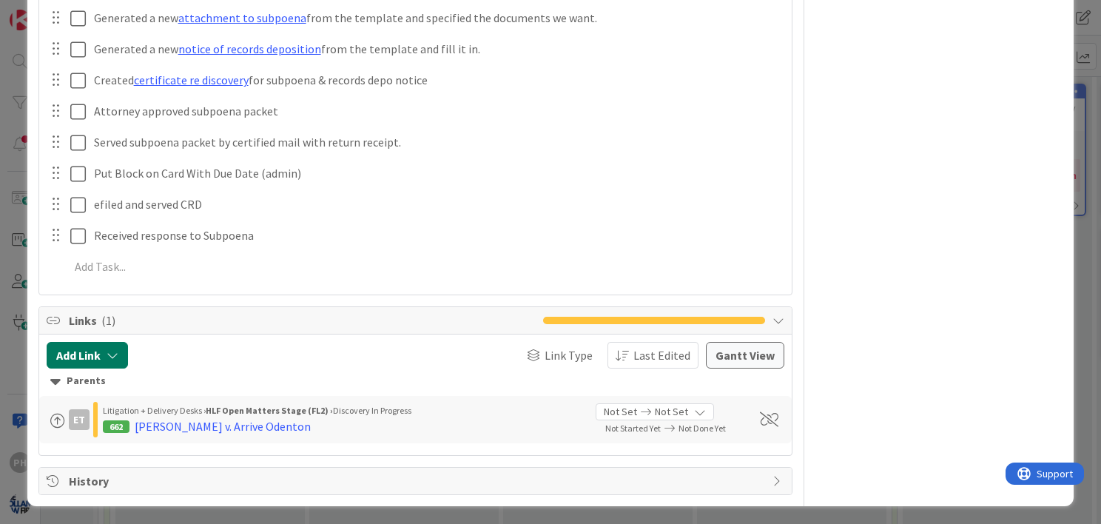
click at [111, 349] on icon "button" at bounding box center [113, 355] width 12 height 12
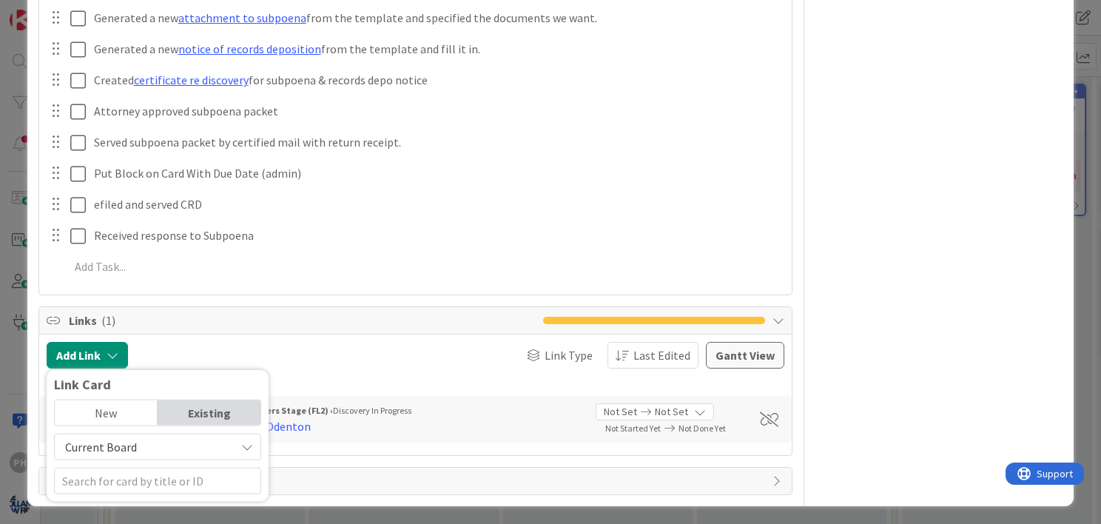
click at [300, 346] on div at bounding box center [229, 355] width 188 height 27
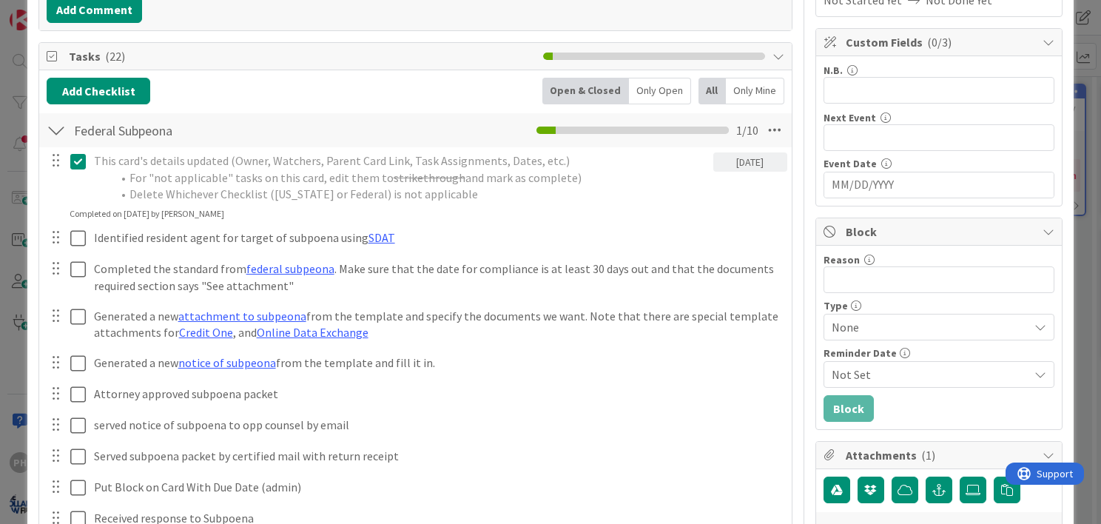
scroll to position [0, 0]
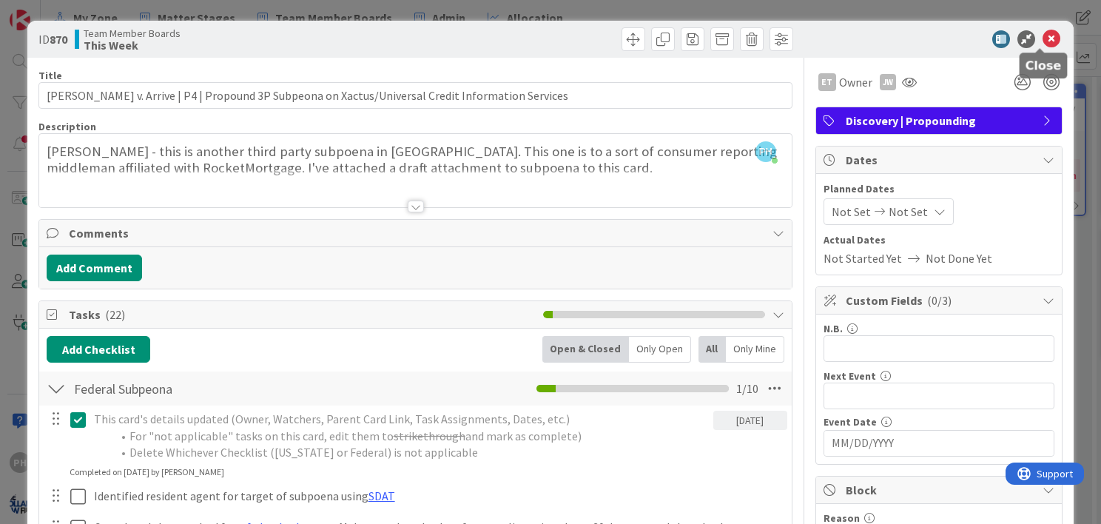
click at [1043, 45] on icon at bounding box center [1052, 39] width 18 height 18
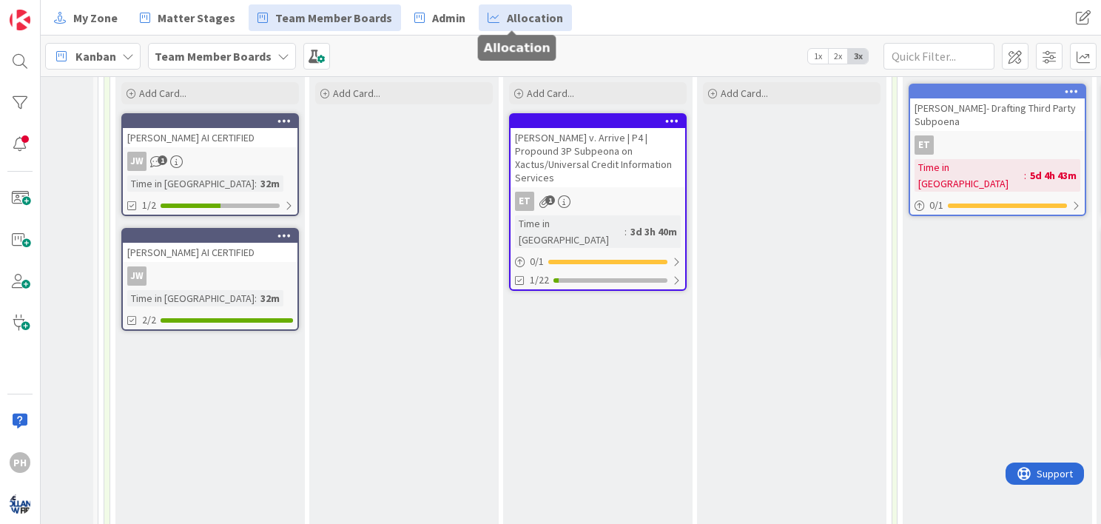
click at [507, 10] on span "Allocation" at bounding box center [535, 18] width 56 height 18
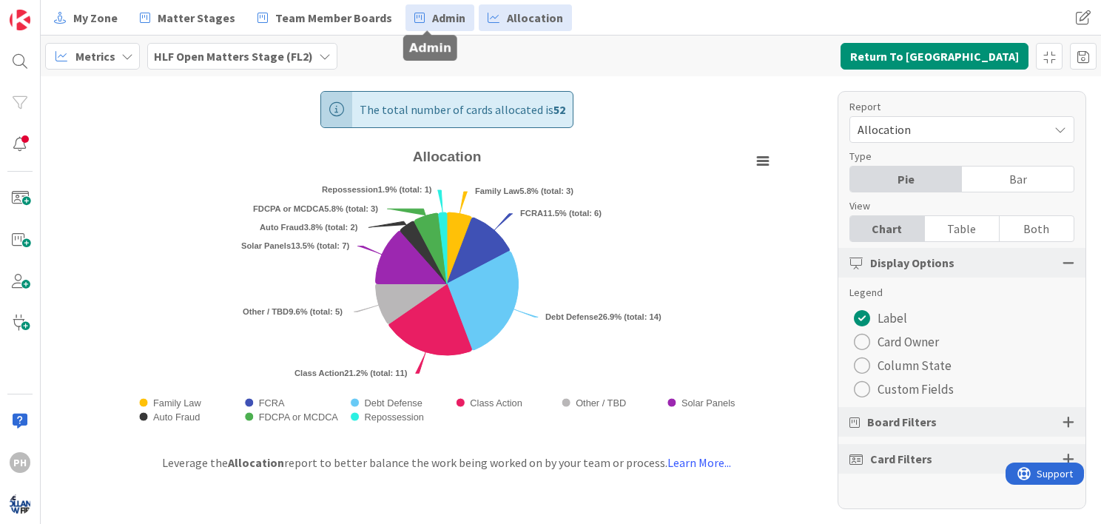
click at [434, 21] on span "Admin" at bounding box center [448, 18] width 33 height 18
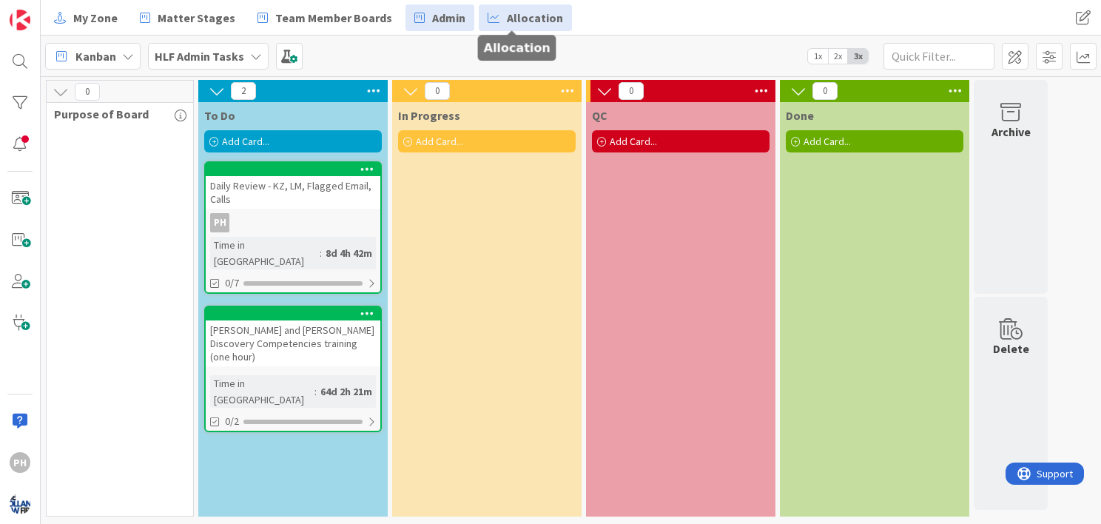
click at [507, 24] on span "Allocation" at bounding box center [535, 18] width 56 height 18
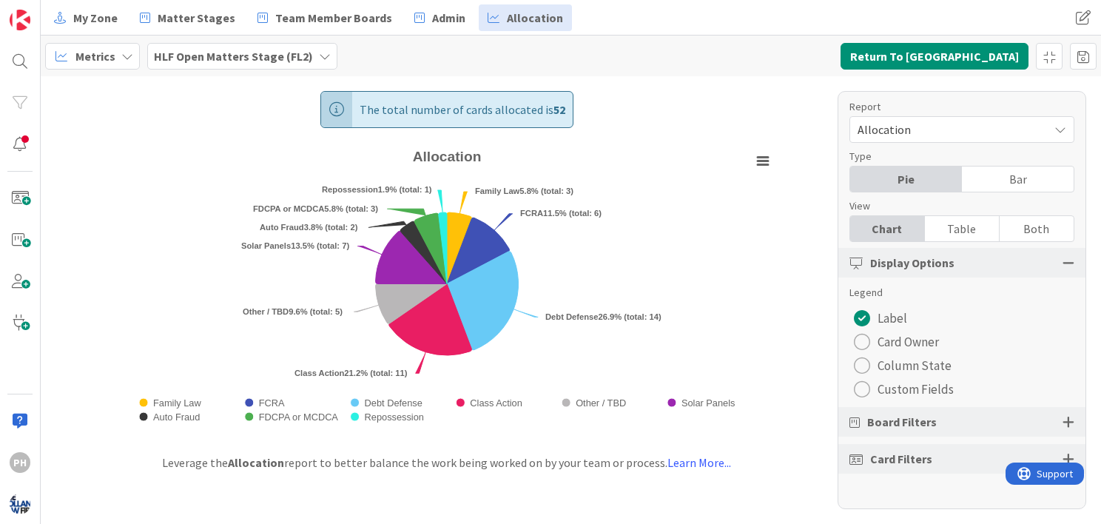
click at [1028, 131] on span "Allocation" at bounding box center [950, 129] width 184 height 21
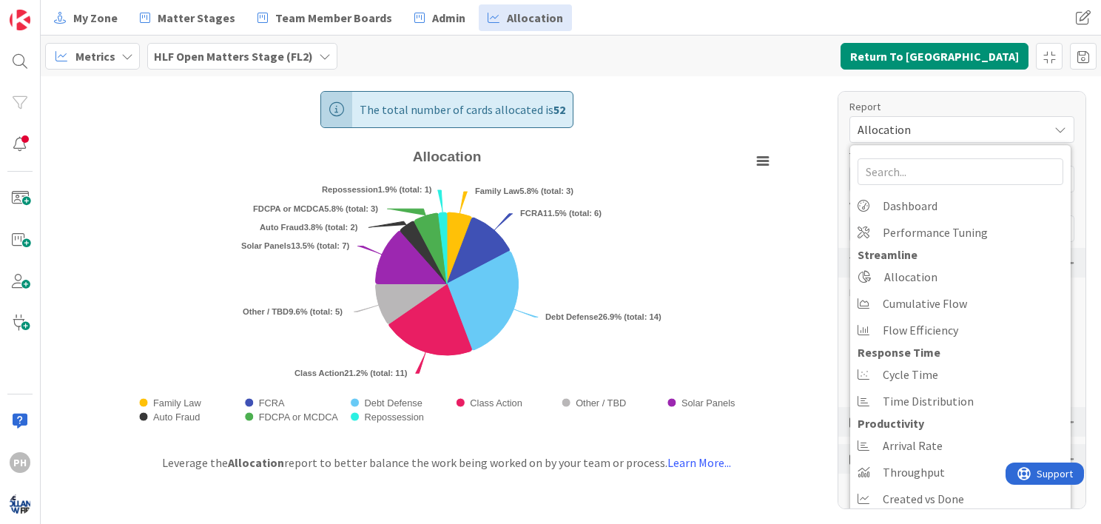
click at [1028, 131] on span "Allocation" at bounding box center [950, 129] width 184 height 21
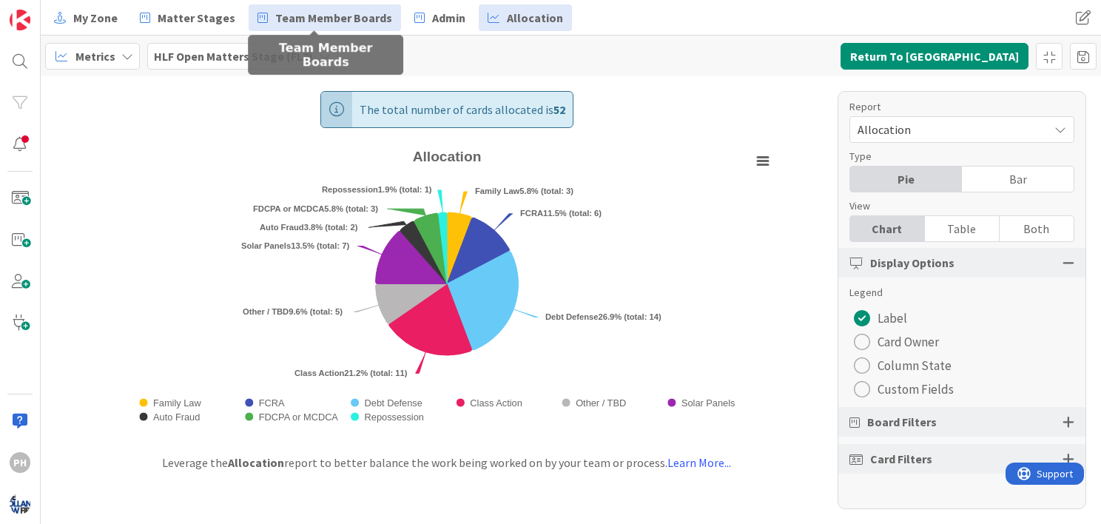
click at [311, 12] on span "Team Member Boards" at bounding box center [333, 18] width 117 height 18
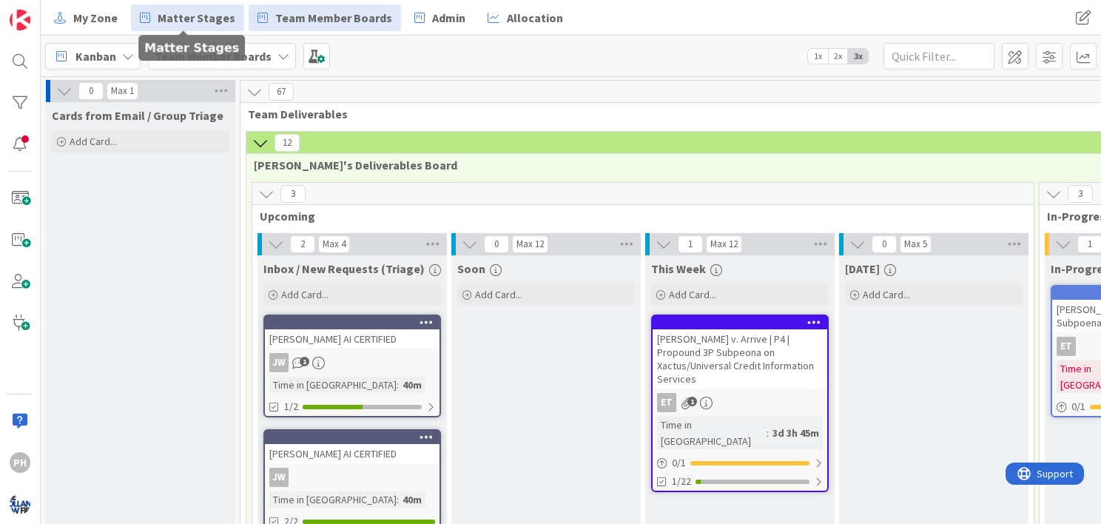
click at [172, 15] on span "Matter Stages" at bounding box center [197, 18] width 78 height 18
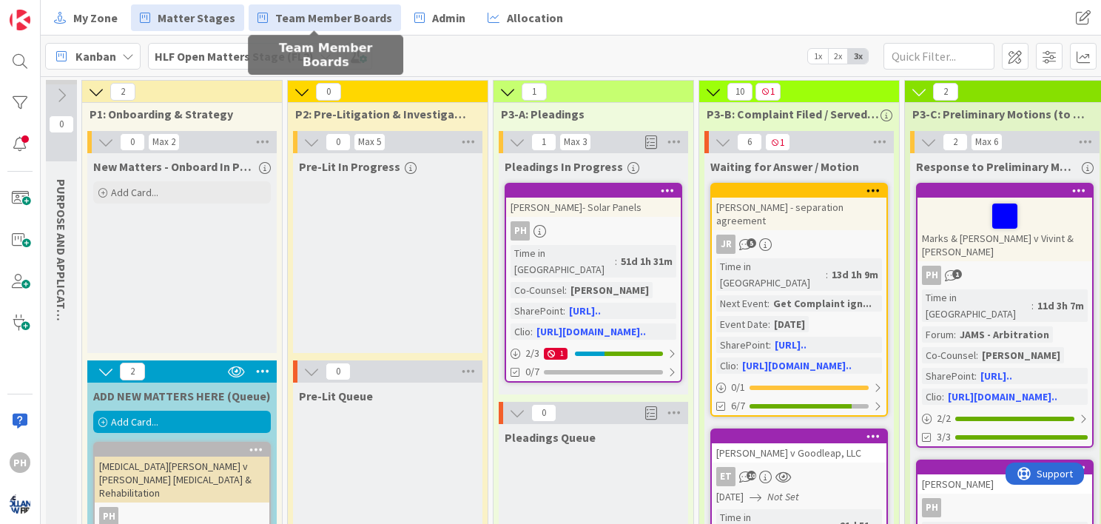
click at [335, 13] on span "Team Member Boards" at bounding box center [333, 18] width 117 height 18
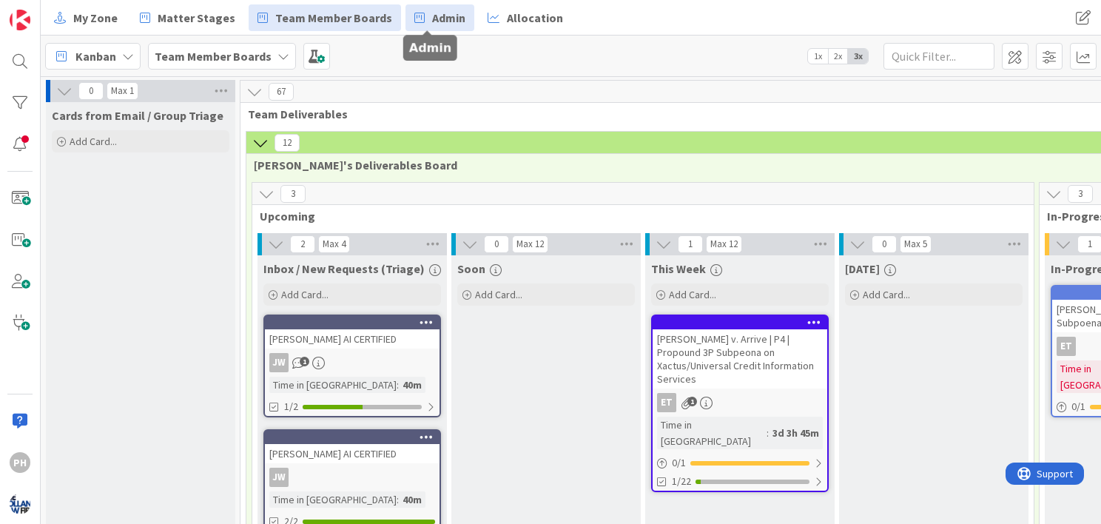
click at [432, 19] on span "Admin" at bounding box center [448, 18] width 33 height 18
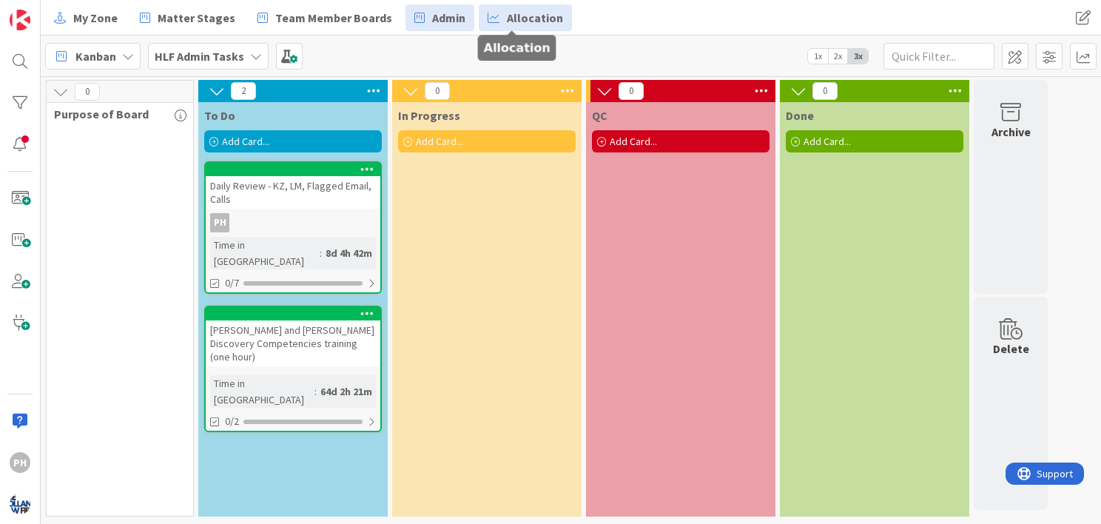
click at [508, 24] on span "Allocation" at bounding box center [535, 18] width 56 height 18
